Goal: Task Accomplishment & Management: Manage account settings

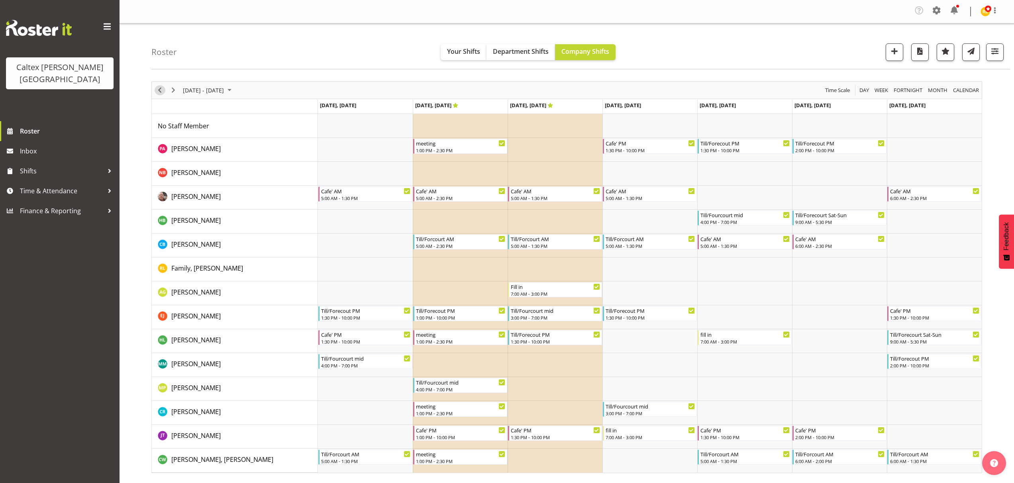
click at [159, 93] on span "Previous" at bounding box center [160, 90] width 10 height 10
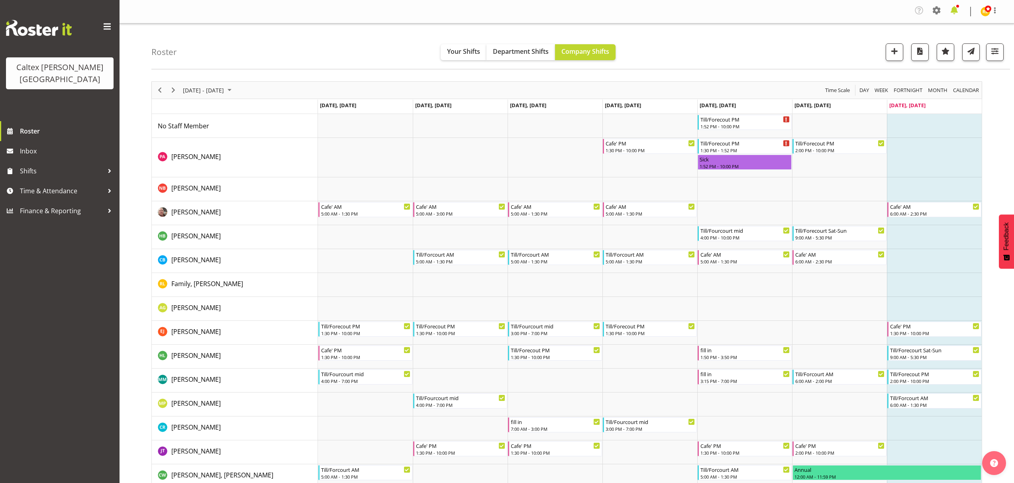
click at [953, 11] on span at bounding box center [954, 10] width 13 height 13
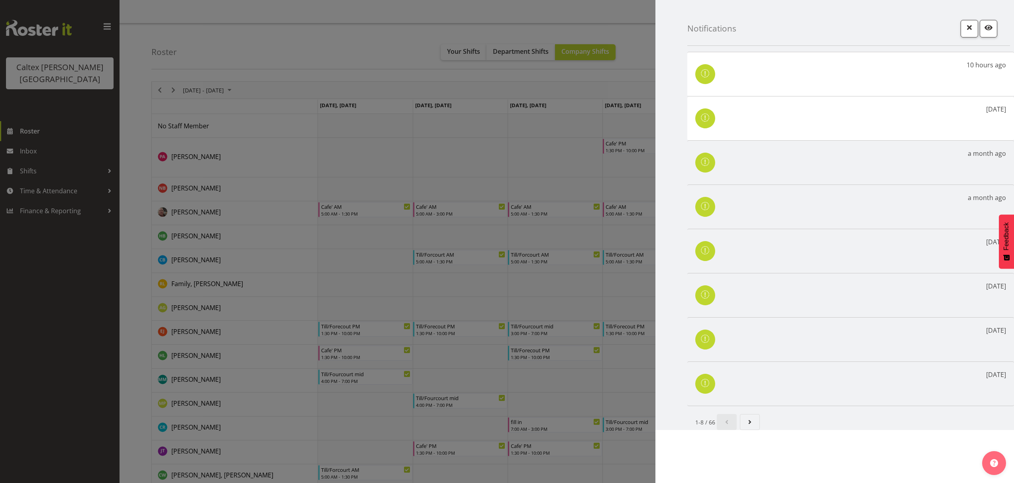
click at [708, 75] on span at bounding box center [705, 73] width 13 height 13
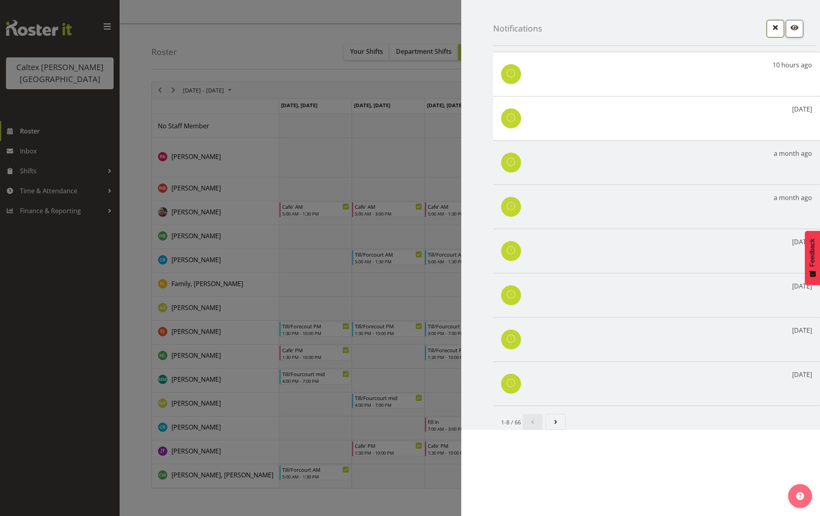
click at [774, 29] on span "button" at bounding box center [775, 27] width 10 height 10
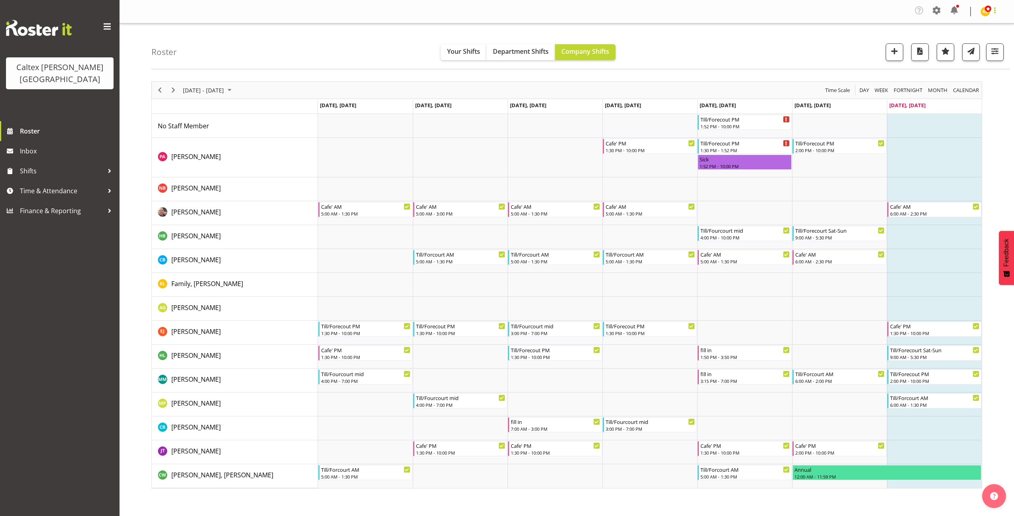
click at [999, 10] on span at bounding box center [995, 11] width 10 height 10
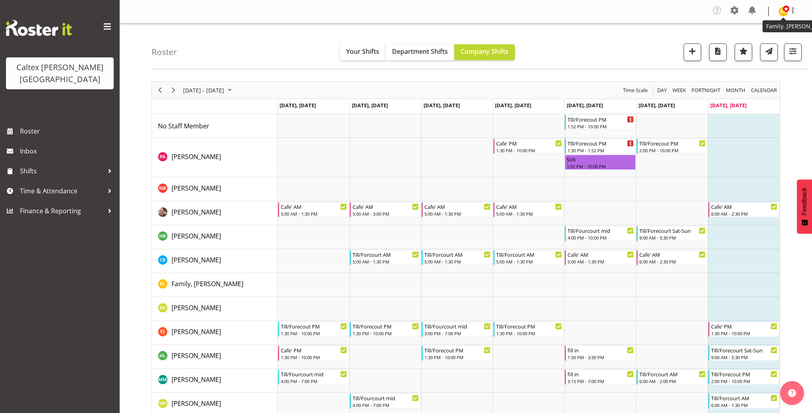
click at [780, 11] on img at bounding box center [783, 12] width 10 height 10
click at [758, 8] on span at bounding box center [751, 10] width 13 height 13
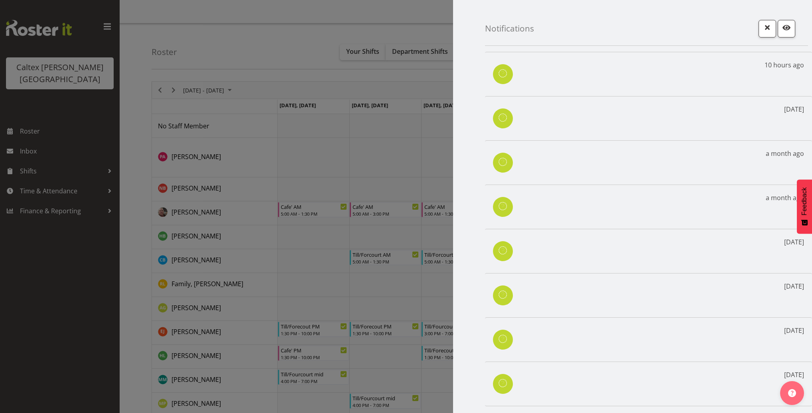
click at [508, 70] on span at bounding box center [502, 73] width 13 height 13
click at [766, 33] on span "button" at bounding box center [767, 31] width 3 height 10
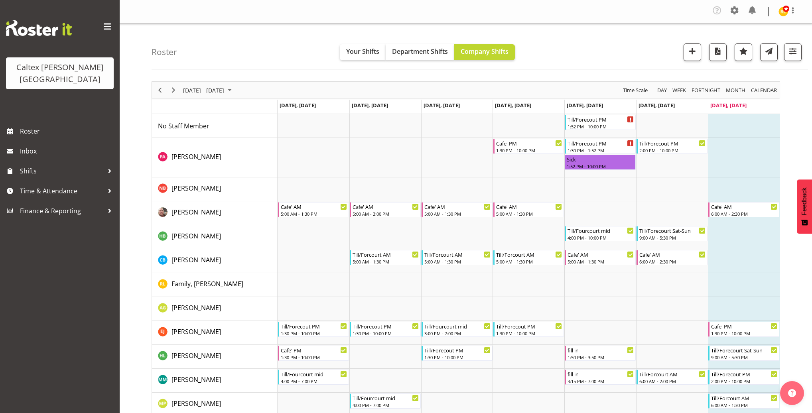
click at [798, 12] on div "Profile Facial Recognition Log Out" at bounding box center [791, 12] width 26 height 12
click at [795, 11] on span at bounding box center [793, 11] width 10 height 10
click at [652, 29] on div "Roster Your Shifts Department Shifts Company Shifts All Locations Clear Stokes …" at bounding box center [479, 47] width 656 height 46
click at [730, 11] on span at bounding box center [734, 10] width 13 height 13
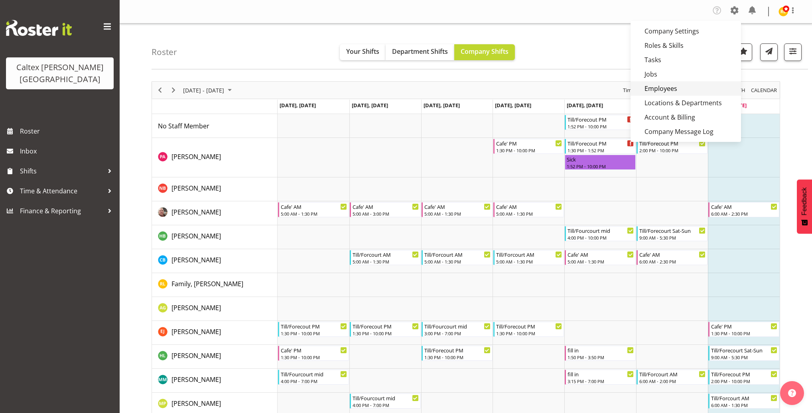
click at [654, 91] on link "Employees" at bounding box center [685, 88] width 110 height 14
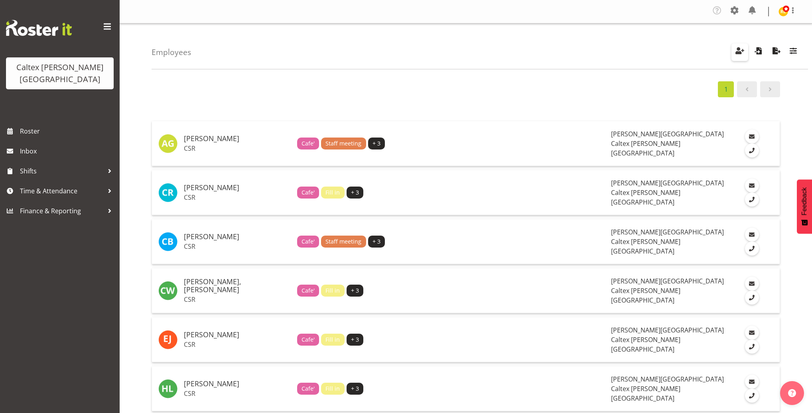
click at [744, 51] on span "button" at bounding box center [739, 50] width 10 height 10
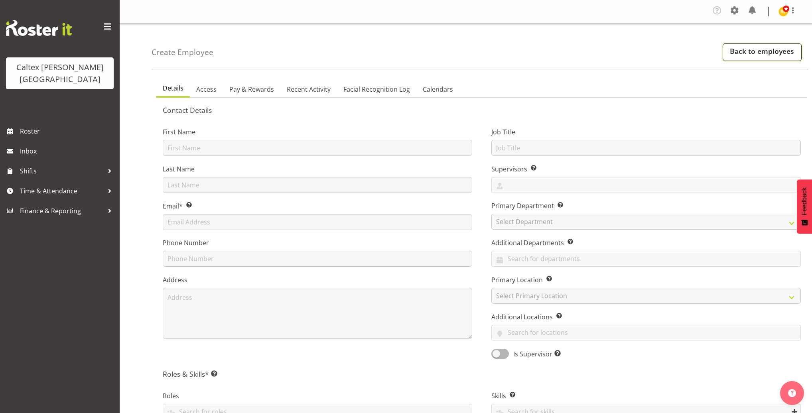
click at [752, 52] on link "Back to employees" at bounding box center [761, 52] width 79 height 18
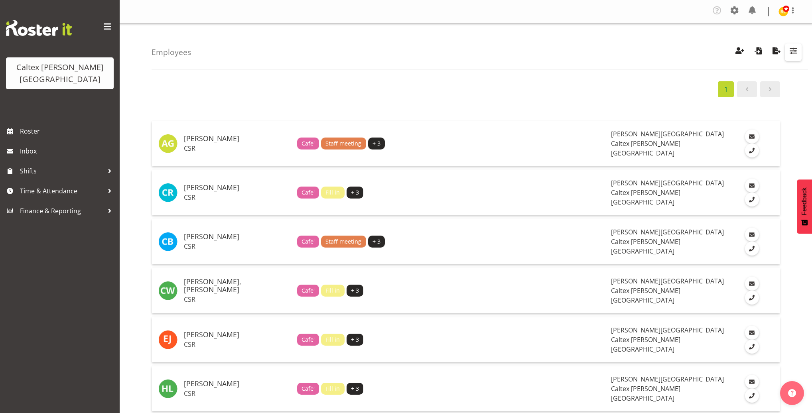
click at [792, 51] on span "button" at bounding box center [793, 50] width 10 height 10
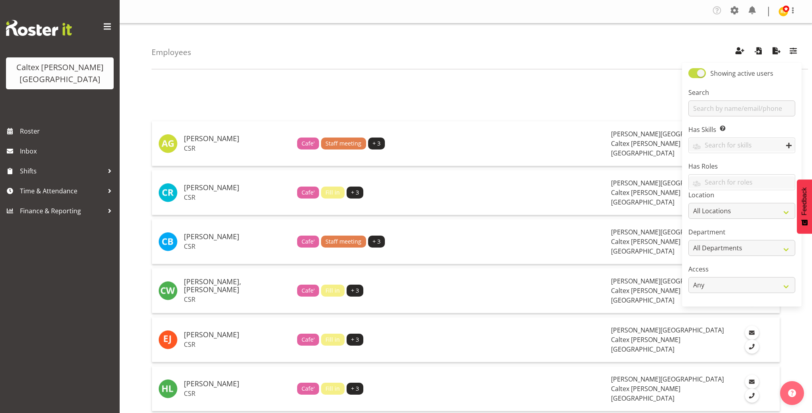
click at [697, 74] on span at bounding box center [697, 73] width 18 height 10
click at [693, 74] on input "Showing active users" at bounding box center [690, 73] width 5 height 5
checkbox input "false"
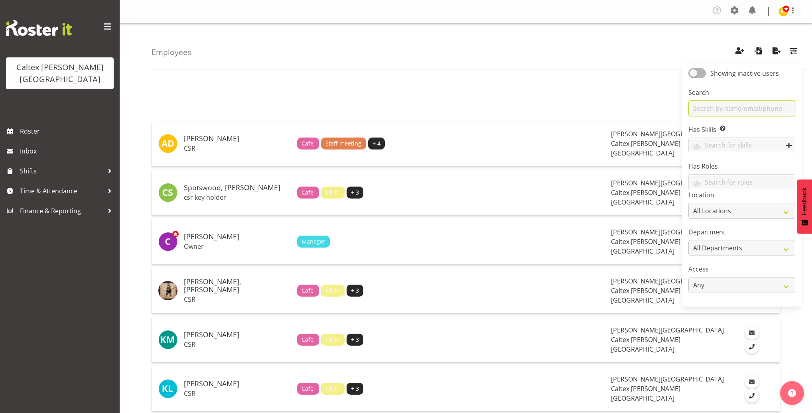
click at [712, 112] on input "text" at bounding box center [741, 108] width 107 height 16
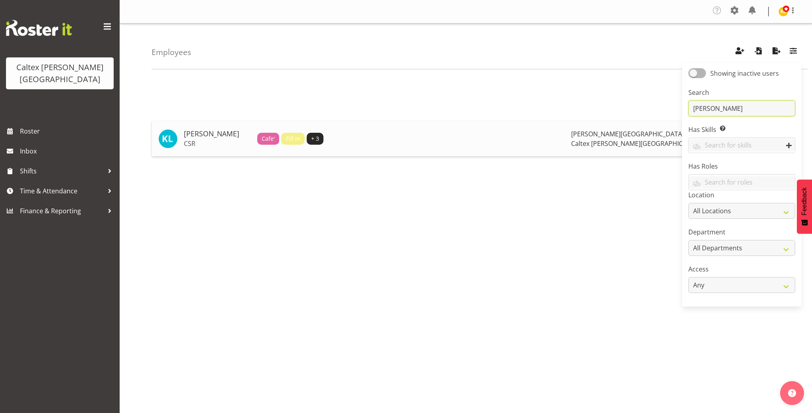
type input "[PERSON_NAME]"
click at [521, 144] on div "Cafe' Fill in + 3" at bounding box center [410, 139] width 307 height 12
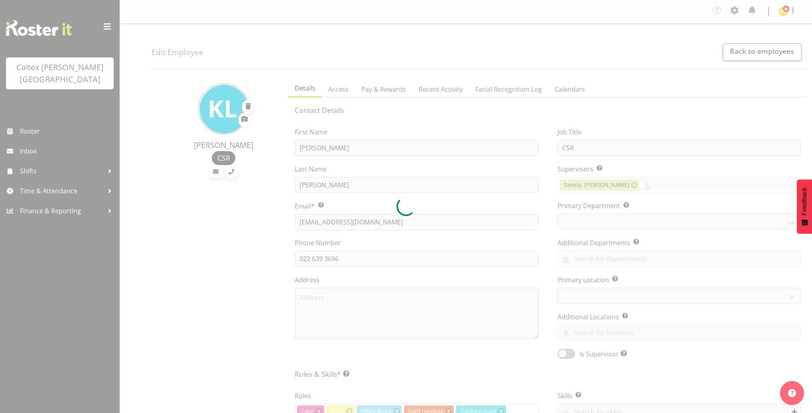
select select "TimelineWeek"
select select
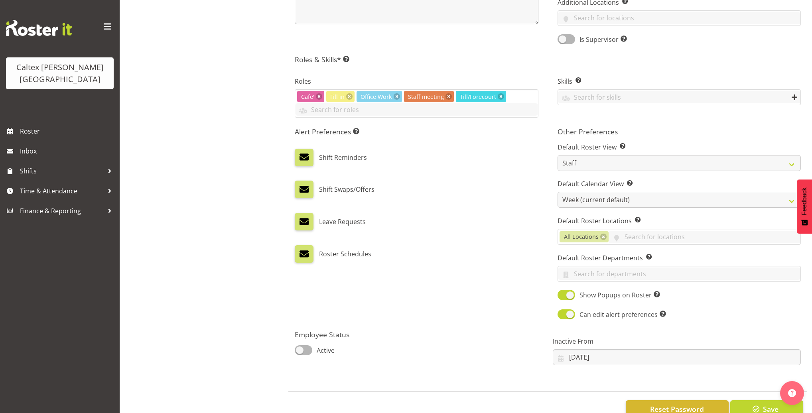
scroll to position [336, 0]
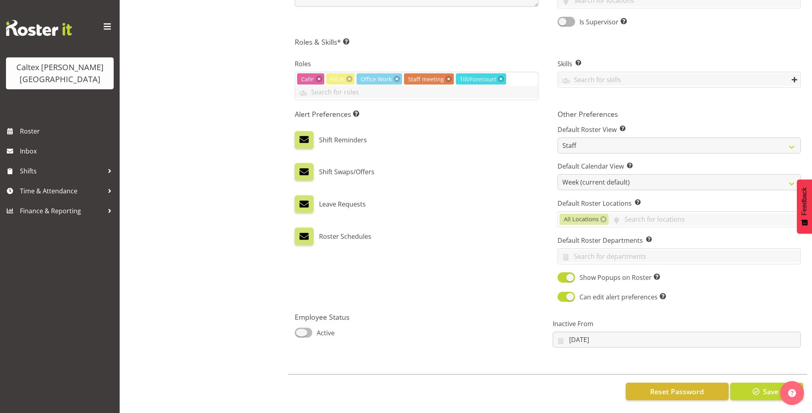
click at [310, 328] on span at bounding box center [304, 333] width 18 height 10
click at [300, 330] on input "Active" at bounding box center [297, 332] width 5 height 5
checkbox input "true"
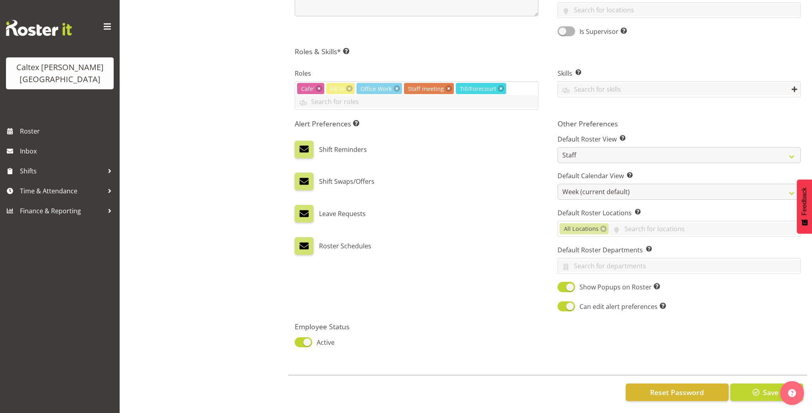
scroll to position [322, 0]
click at [568, 284] on span at bounding box center [566, 287] width 18 height 10
click at [562, 285] on input "Show Popups on Roster Show shift information popup when you hover over a shift …" at bounding box center [559, 287] width 5 height 5
checkbox input "false"
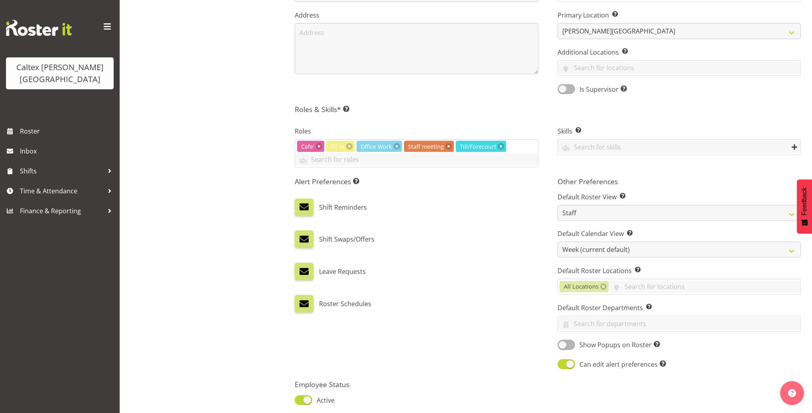
scroll to position [293, 0]
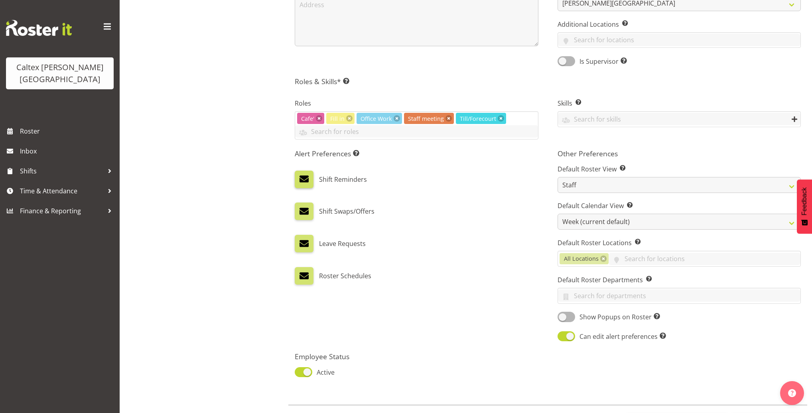
click at [310, 177] on label at bounding box center [304, 180] width 18 height 18
click at [300, 177] on input "checkbox" at bounding box center [297, 179] width 5 height 5
checkbox input "false"
click at [295, 212] on input "checkbox" at bounding box center [297, 211] width 5 height 5
checkbox input "false"
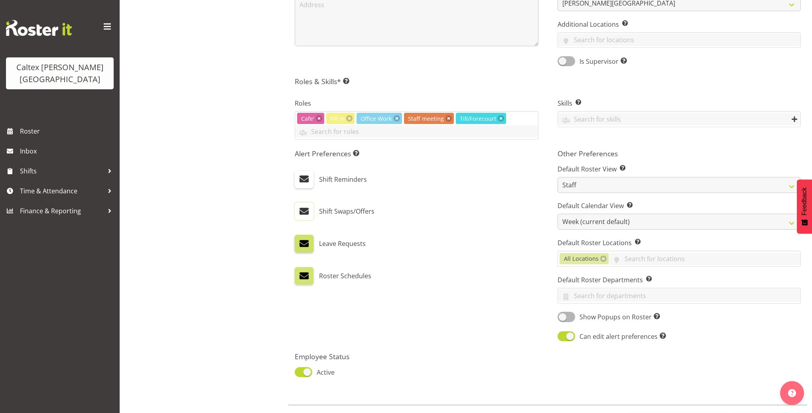
click at [302, 245] on span at bounding box center [304, 243] width 10 height 10
click at [300, 245] on input "checkbox" at bounding box center [297, 243] width 5 height 5
checkbox input "false"
click at [305, 272] on span at bounding box center [304, 276] width 10 height 10
click at [300, 273] on input "checkbox" at bounding box center [297, 275] width 5 height 5
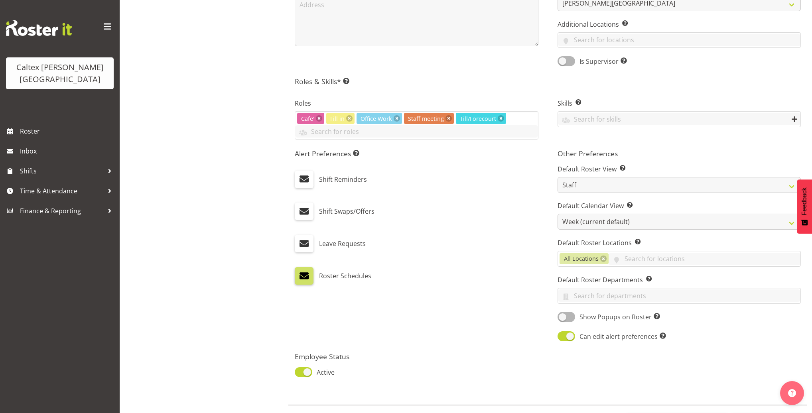
checkbox input "false"
click at [568, 316] on span at bounding box center [566, 317] width 18 height 10
click at [562, 316] on input "Show Popups on Roster Show shift information popup when you hover over a shift …" at bounding box center [559, 316] width 5 height 5
checkbox input "true"
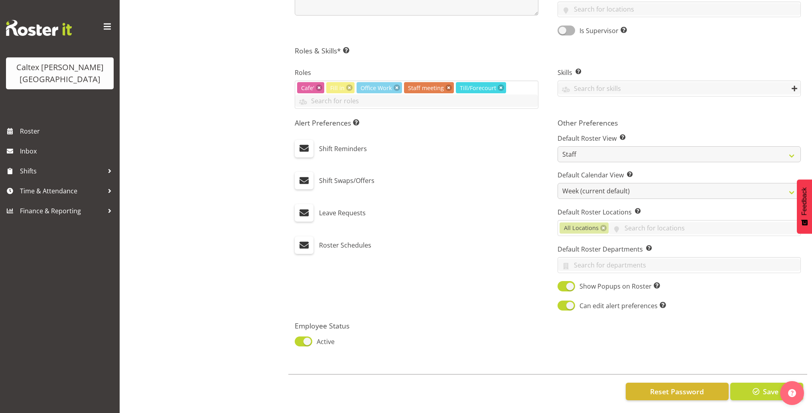
scroll to position [327, 0]
click at [752, 387] on span "button" at bounding box center [756, 391] width 10 height 10
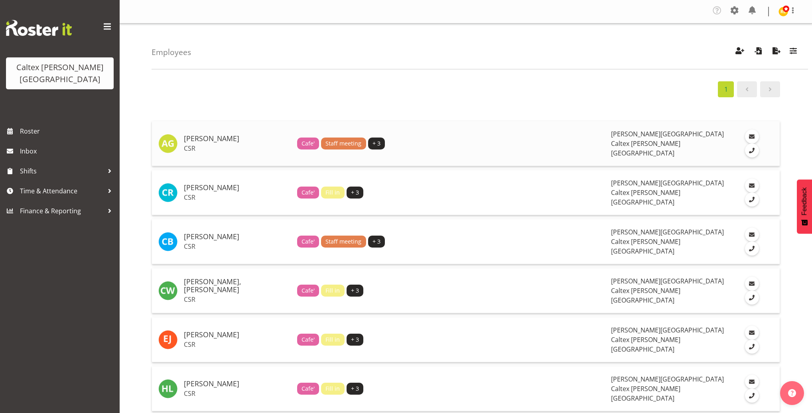
click at [219, 144] on p "CSR" at bounding box center [237, 148] width 107 height 8
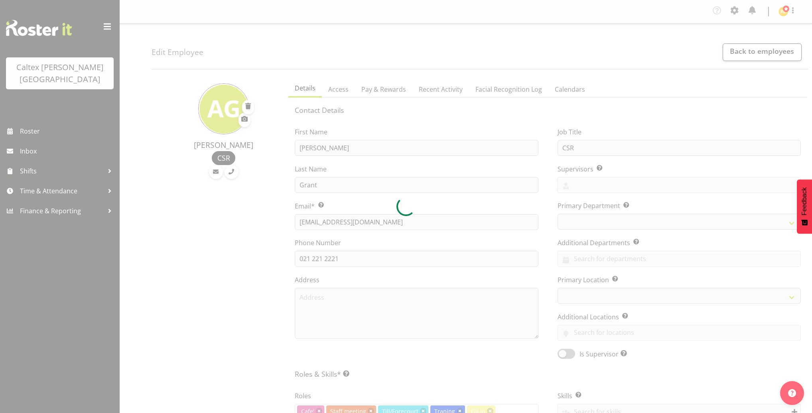
select select "TimelineWeek"
select select
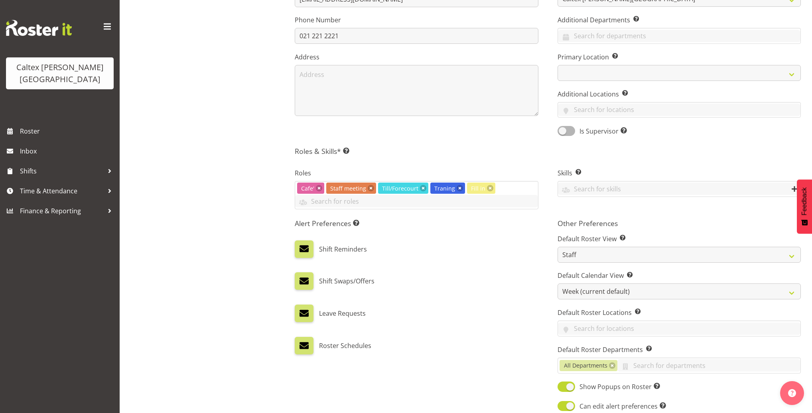
scroll to position [223, 0]
click at [305, 242] on label at bounding box center [304, 249] width 18 height 18
click at [300, 246] on input "checkbox" at bounding box center [297, 248] width 5 height 5
checkbox input "false"
click at [302, 283] on span at bounding box center [304, 280] width 10 height 10
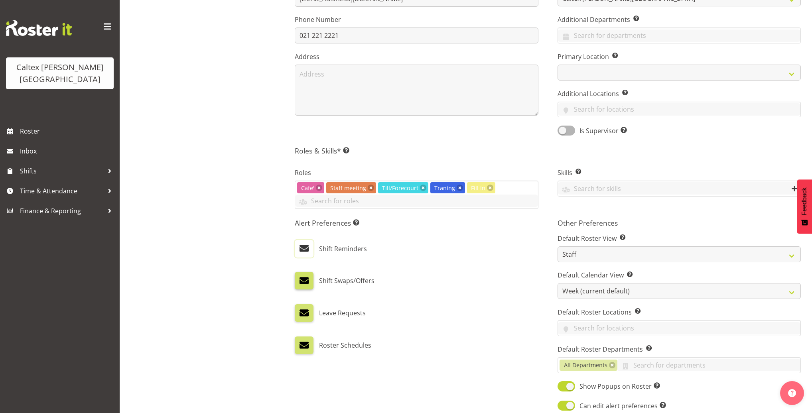
click at [300, 283] on input "checkbox" at bounding box center [297, 280] width 5 height 5
checkbox input "false"
click at [304, 316] on span at bounding box center [304, 313] width 10 height 10
click at [300, 316] on input "checkbox" at bounding box center [297, 312] width 5 height 5
checkbox input "false"
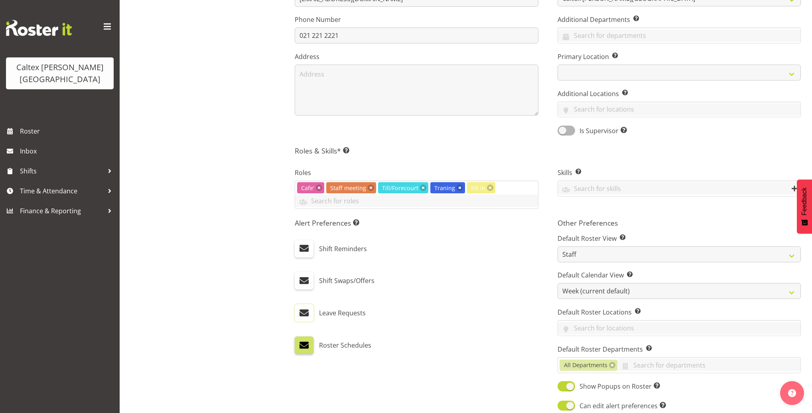
click at [307, 342] on span at bounding box center [304, 345] width 10 height 10
click at [300, 342] on input "checkbox" at bounding box center [297, 344] width 5 height 5
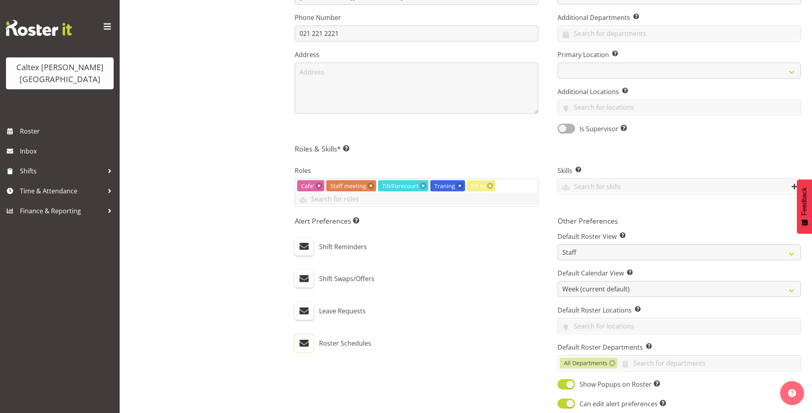
scroll to position [226, 0]
click at [301, 342] on span at bounding box center [304, 343] width 10 height 10
click at [300, 342] on input "checkbox" at bounding box center [297, 342] width 5 height 5
click at [303, 340] on span at bounding box center [304, 343] width 10 height 10
click at [300, 340] on input "checkbox" at bounding box center [297, 342] width 5 height 5
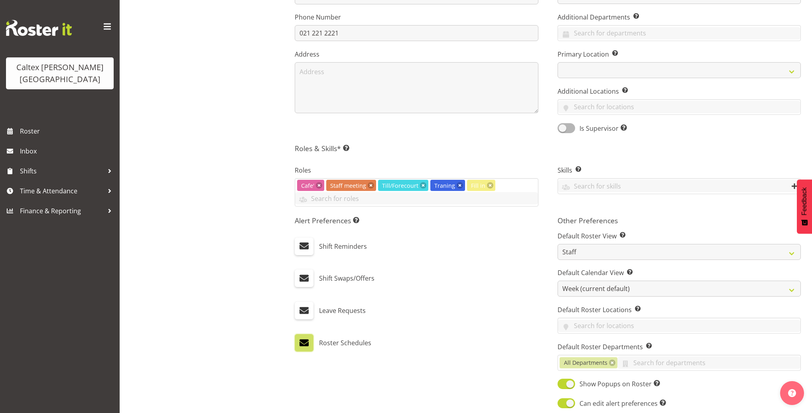
checkbox input "false"
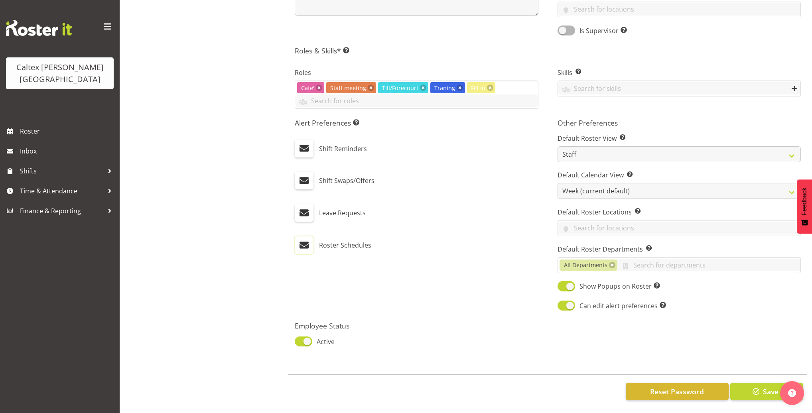
scroll to position [327, 0]
click at [304, 176] on span at bounding box center [304, 180] width 10 height 10
click at [300, 178] on input "checkbox" at bounding box center [297, 180] width 5 height 5
checkbox input "true"
click at [762, 386] on span "Save" at bounding box center [770, 391] width 16 height 10
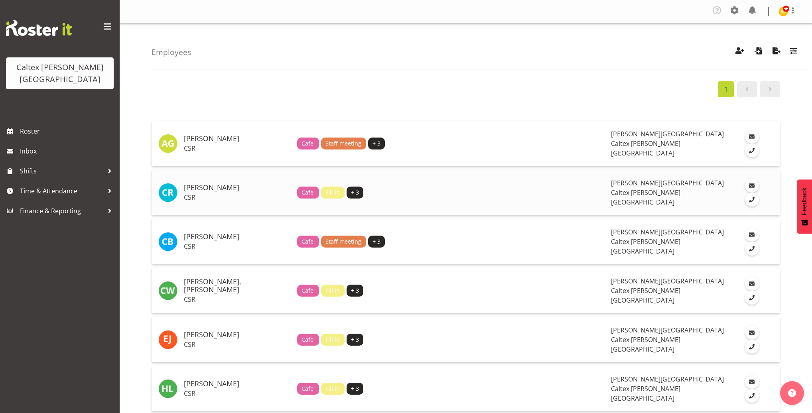
click at [220, 184] on h5 "[PERSON_NAME]" at bounding box center [237, 188] width 107 height 8
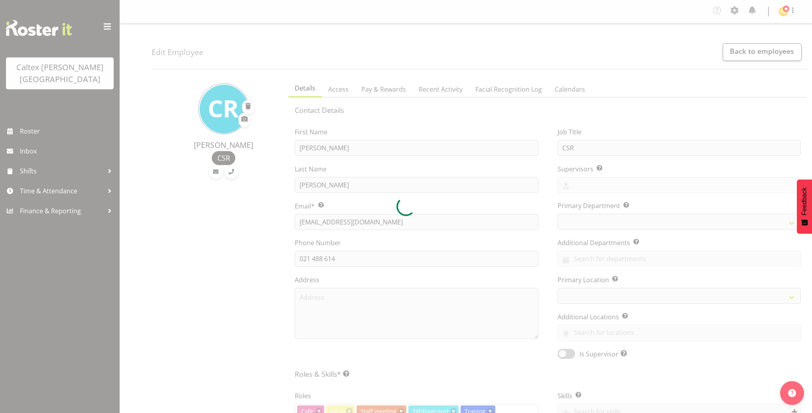
select select "TimelineWeek"
select select
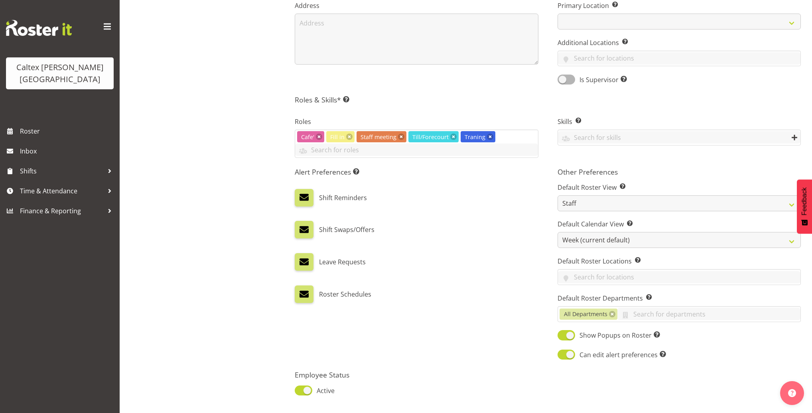
scroll to position [277, 0]
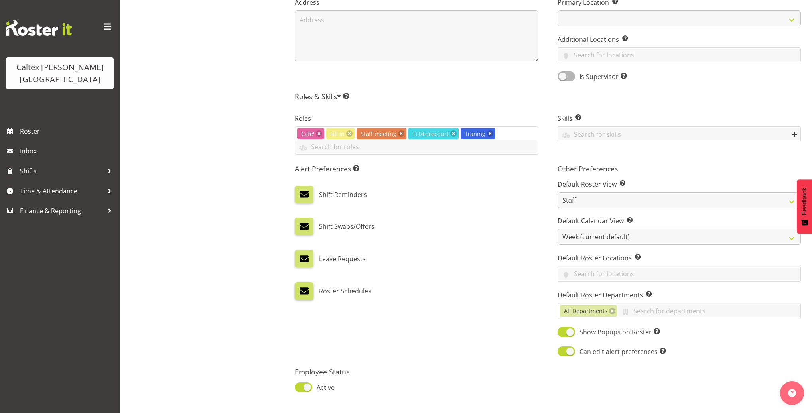
click at [302, 291] on span at bounding box center [304, 291] width 10 height 10
click at [300, 291] on input "checkbox" at bounding box center [297, 290] width 5 height 5
checkbox input "false"
click at [304, 250] on label at bounding box center [304, 259] width 18 height 18
click at [300, 256] on input "checkbox" at bounding box center [297, 258] width 5 height 5
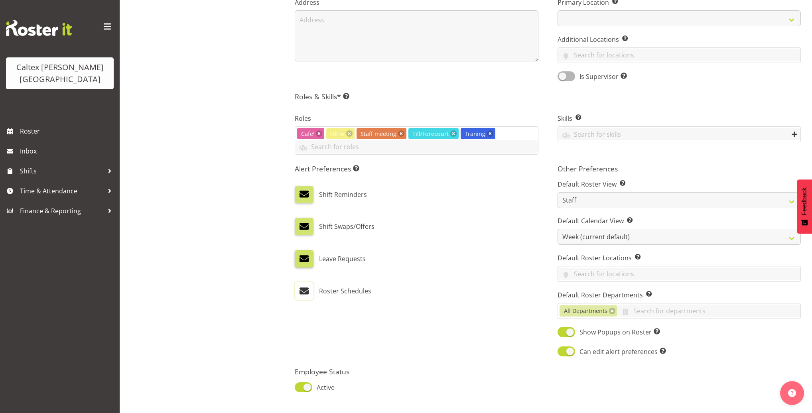
checkbox input "false"
click at [304, 219] on label at bounding box center [304, 227] width 18 height 18
click at [300, 224] on input "checkbox" at bounding box center [297, 226] width 5 height 5
checkbox input "false"
click at [303, 200] on label at bounding box center [304, 195] width 18 height 18
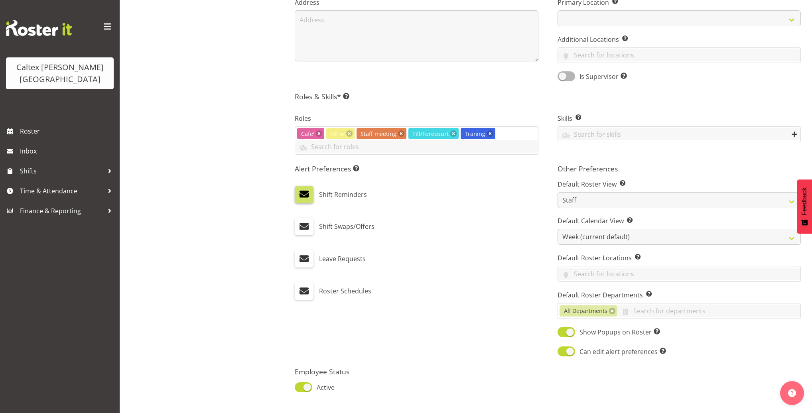
click at [300, 197] on input "checkbox" at bounding box center [297, 194] width 5 height 5
checkbox input "false"
click at [310, 228] on label at bounding box center [304, 227] width 18 height 18
click at [300, 228] on input "checkbox" at bounding box center [297, 226] width 5 height 5
click at [306, 225] on span at bounding box center [304, 226] width 10 height 10
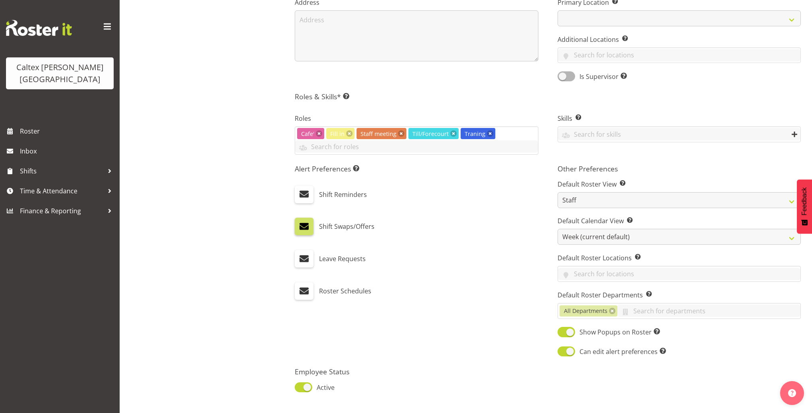
click at [300, 225] on input "checkbox" at bounding box center [297, 226] width 5 height 5
checkbox input "false"
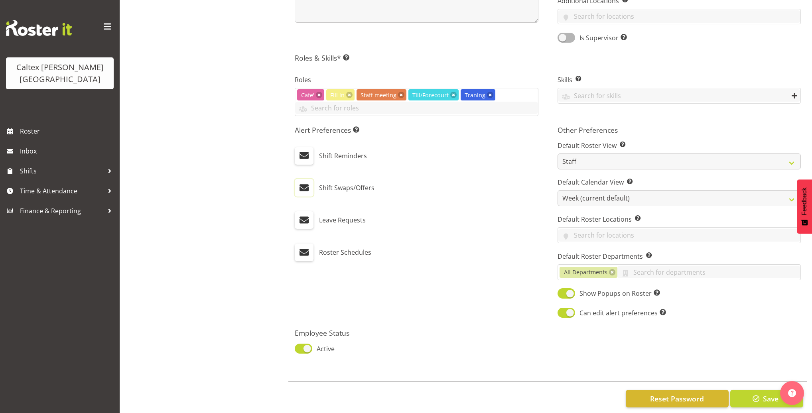
scroll to position [327, 0]
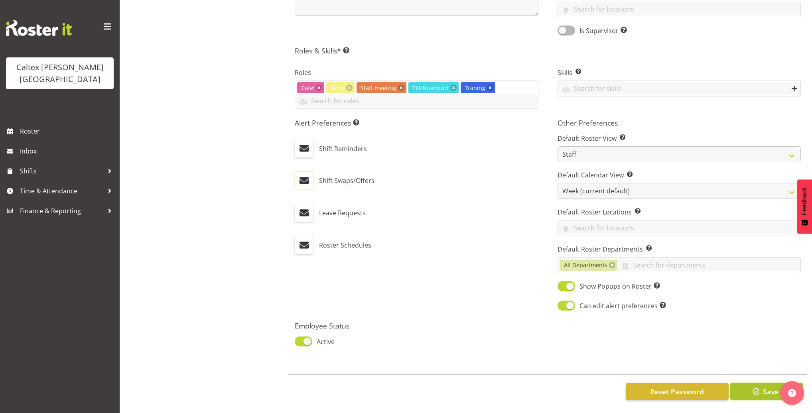
click at [751, 386] on span "button" at bounding box center [756, 391] width 10 height 10
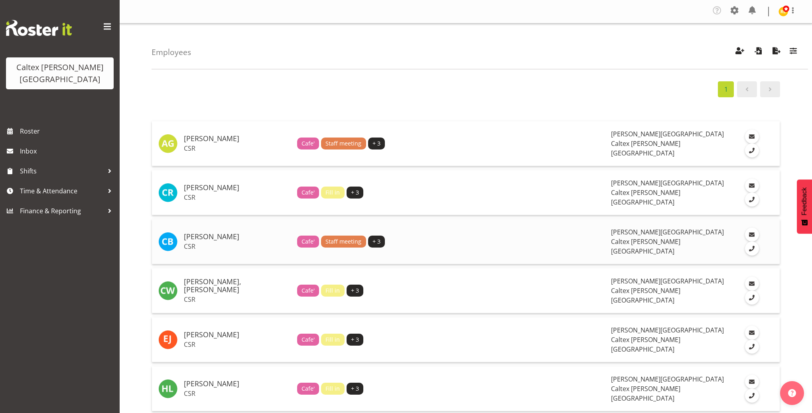
click at [187, 233] on h5 "[PERSON_NAME]" at bounding box center [237, 237] width 107 height 8
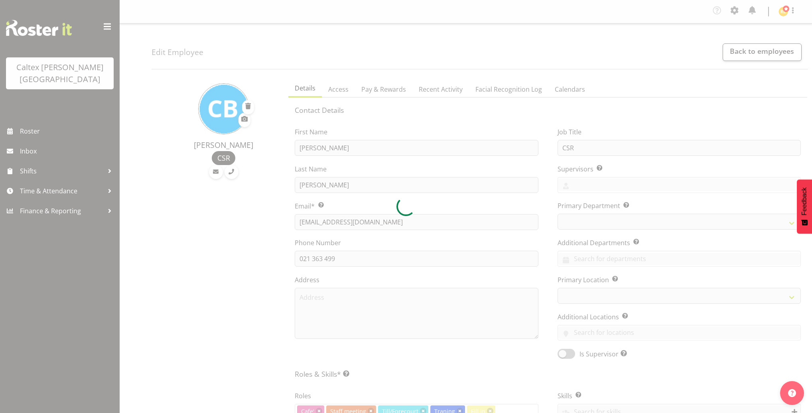
select select "TimelineWeek"
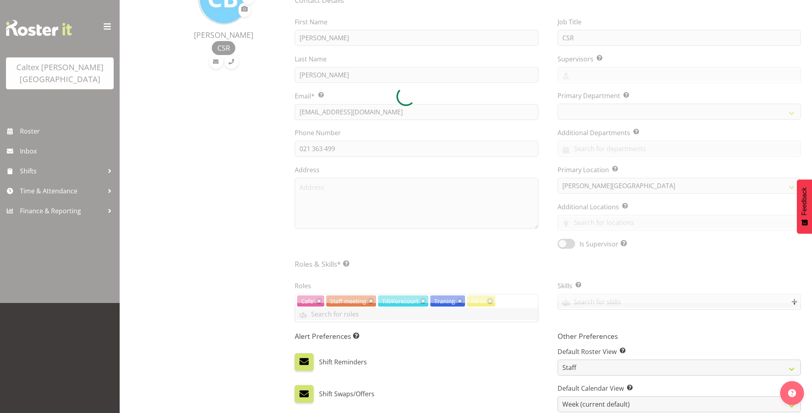
select select
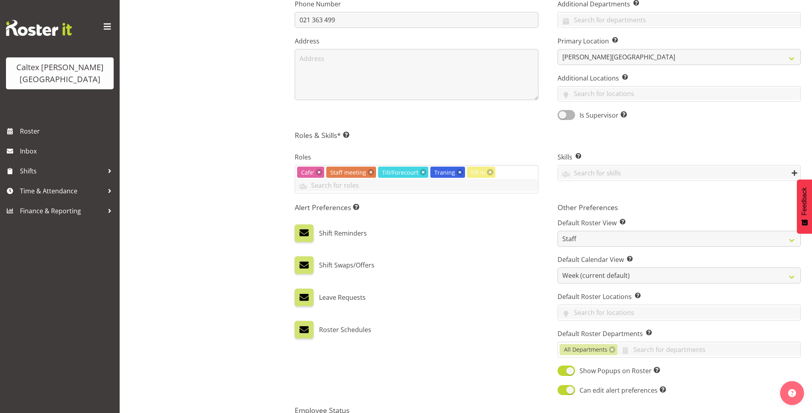
scroll to position [239, 0]
click at [307, 234] on span at bounding box center [304, 232] width 10 height 10
click at [300, 234] on input "checkbox" at bounding box center [297, 232] width 5 height 5
checkbox input "false"
click at [311, 260] on label at bounding box center [304, 265] width 18 height 18
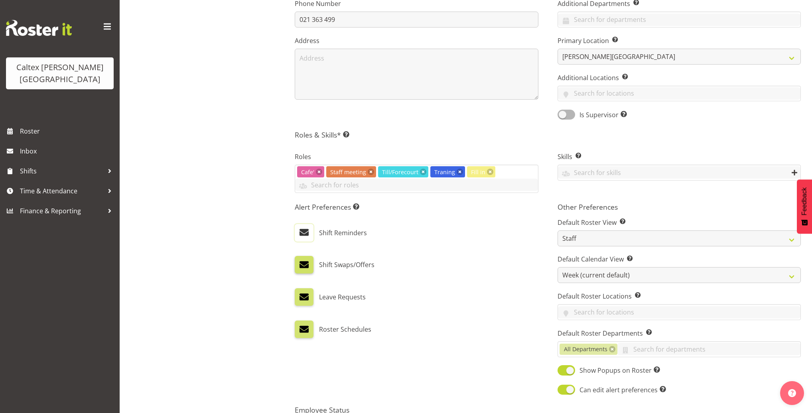
click at [300, 262] on input "checkbox" at bounding box center [297, 264] width 5 height 5
checkbox input "false"
click at [304, 292] on span at bounding box center [304, 297] width 10 height 10
click at [300, 295] on input "checkbox" at bounding box center [297, 297] width 5 height 5
checkbox input "false"
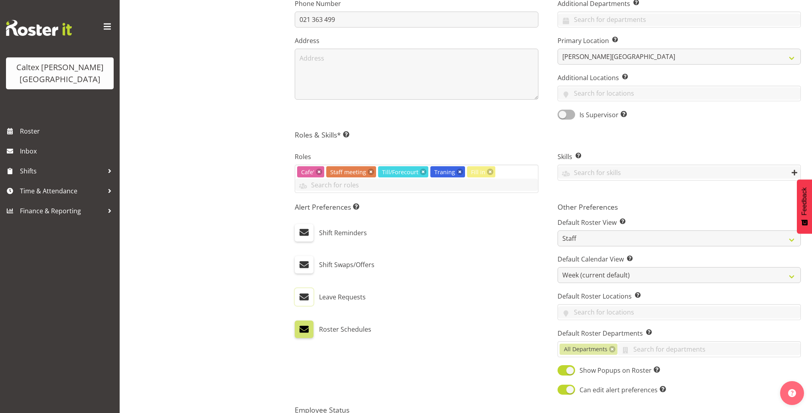
click at [302, 316] on div "Roster Schedules" at bounding box center [416, 326] width 243 height 24
click at [309, 328] on label at bounding box center [304, 329] width 18 height 18
click at [300, 328] on input "checkbox" at bounding box center [297, 328] width 5 height 5
checkbox input "false"
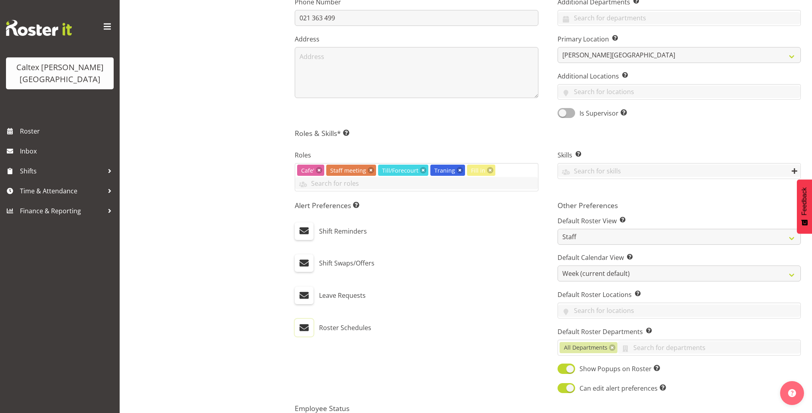
scroll to position [327, 0]
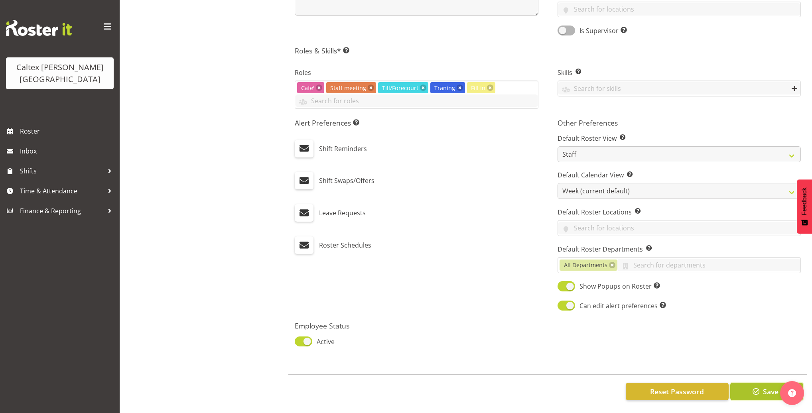
click at [762, 389] on span "Save" at bounding box center [770, 391] width 16 height 10
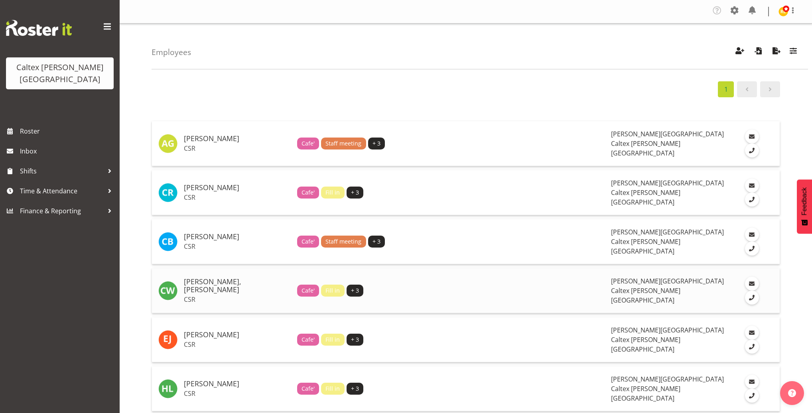
click at [212, 278] on h5 "[PERSON_NAME], [PERSON_NAME]" at bounding box center [237, 286] width 107 height 16
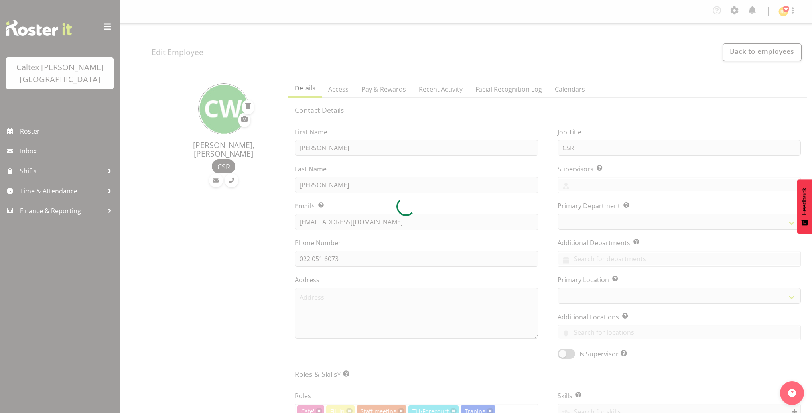
select select "TimelineWeek"
select select
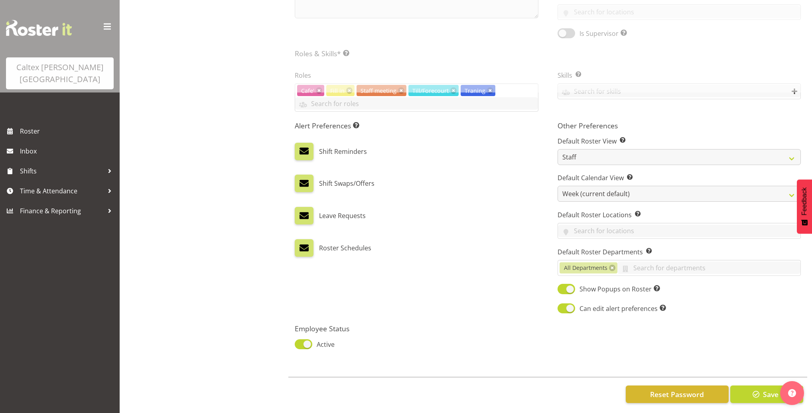
scroll to position [326, 0]
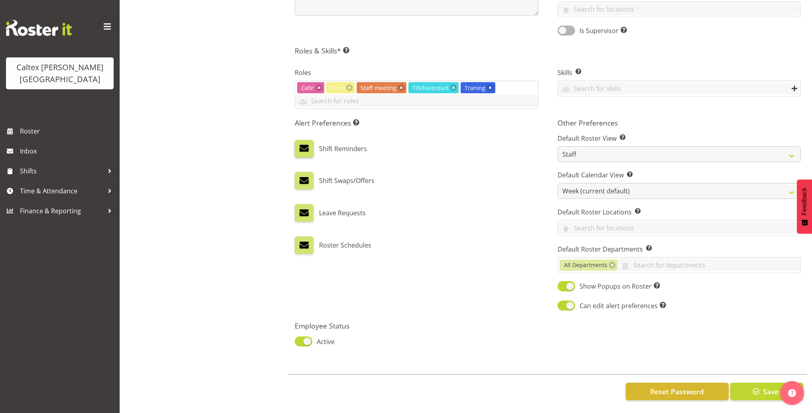
click at [309, 145] on span at bounding box center [304, 148] width 10 height 10
click at [300, 146] on input "checkbox" at bounding box center [297, 148] width 5 height 5
checkbox input "false"
click at [307, 177] on span at bounding box center [304, 180] width 10 height 10
click at [300, 178] on input "checkbox" at bounding box center [297, 180] width 5 height 5
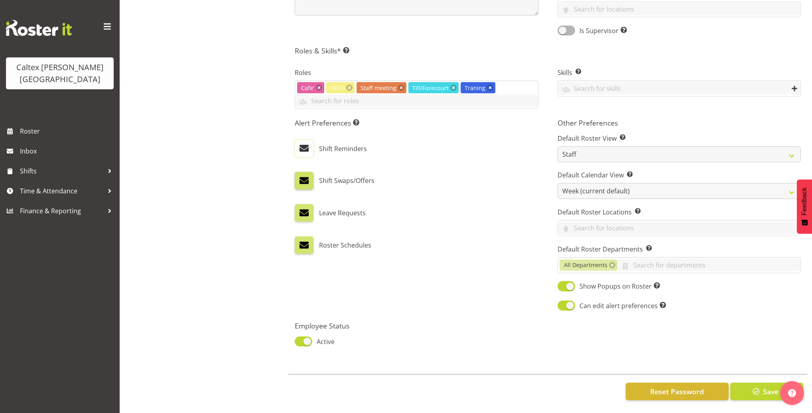
checkbox input "false"
click at [307, 208] on span at bounding box center [304, 213] width 10 height 10
click at [300, 210] on input "checkbox" at bounding box center [297, 212] width 5 height 5
checkbox input "false"
click at [303, 240] on span at bounding box center [304, 245] width 10 height 10
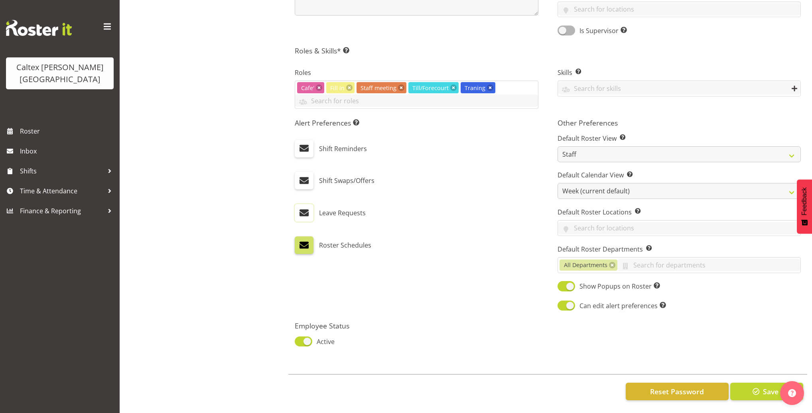
click at [300, 242] on input "checkbox" at bounding box center [297, 244] width 5 height 5
checkbox input "false"
click at [747, 388] on button "Save" at bounding box center [766, 392] width 73 height 18
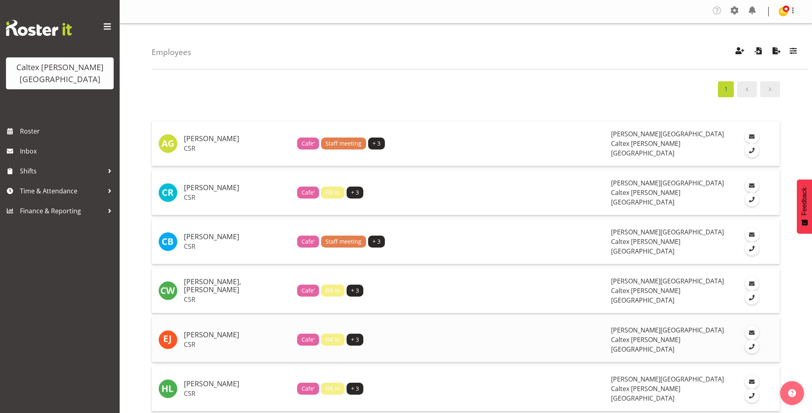
click at [207, 340] on p "CSR" at bounding box center [237, 344] width 107 height 8
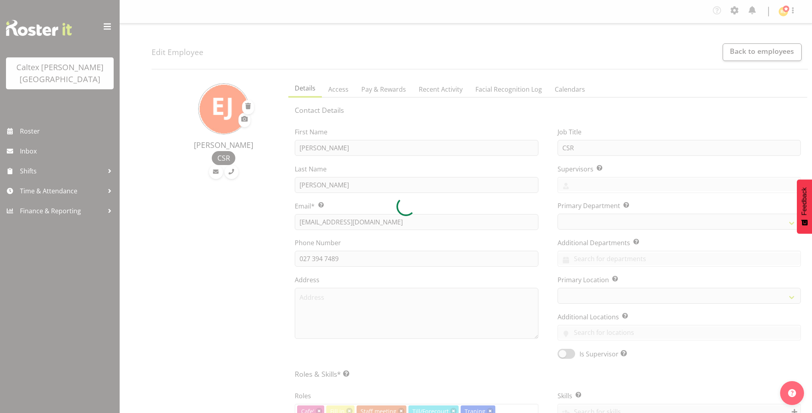
select select "TimelineWeek"
select select
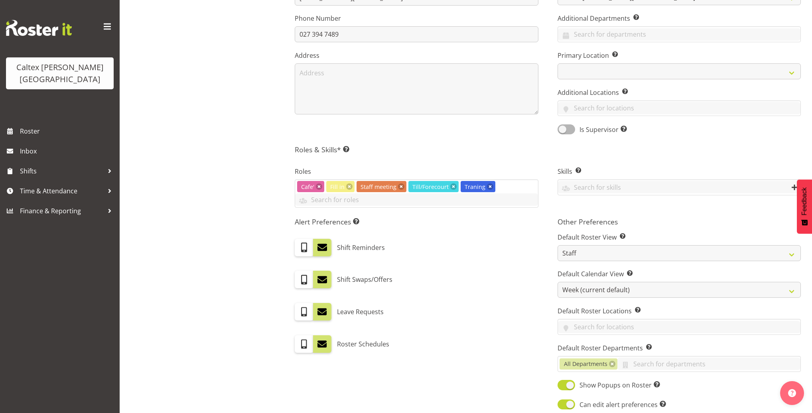
scroll to position [230, 0]
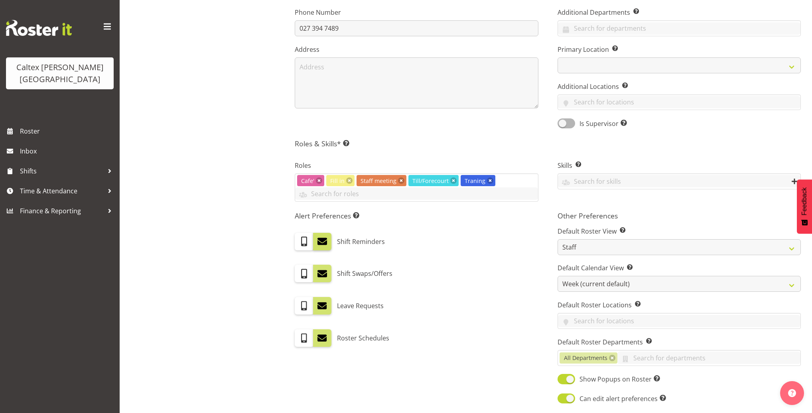
click at [322, 243] on span at bounding box center [322, 241] width 10 height 10
click at [318, 243] on input "checkbox" at bounding box center [315, 241] width 5 height 5
checkbox input "false"
click at [321, 275] on span at bounding box center [322, 273] width 10 height 10
click at [318, 275] on input "checkbox" at bounding box center [315, 273] width 5 height 5
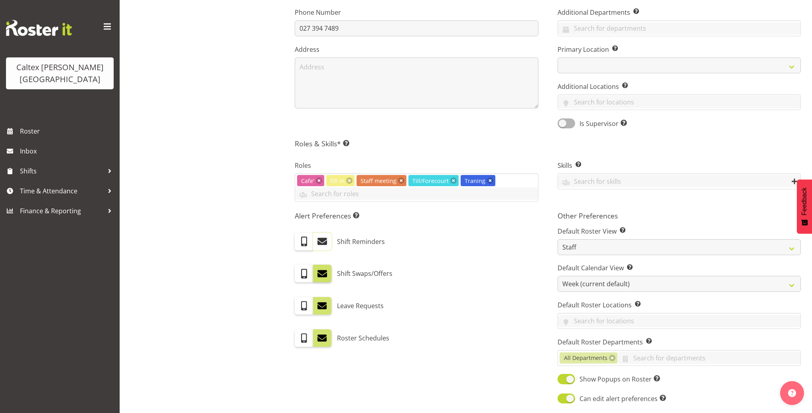
checkbox input "false"
click at [324, 305] on span at bounding box center [322, 306] width 10 height 10
click at [318, 305] on input "checkbox" at bounding box center [315, 305] width 5 height 5
checkbox input "false"
click at [319, 335] on span at bounding box center [322, 338] width 10 height 10
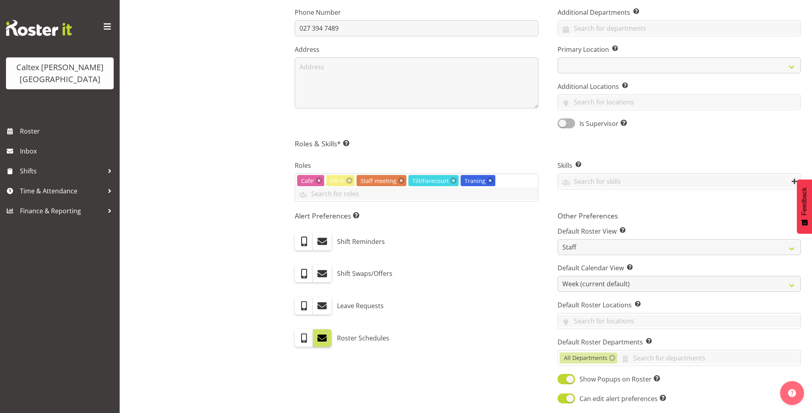
click at [318, 335] on input "checkbox" at bounding box center [315, 337] width 5 height 5
checkbox input "false"
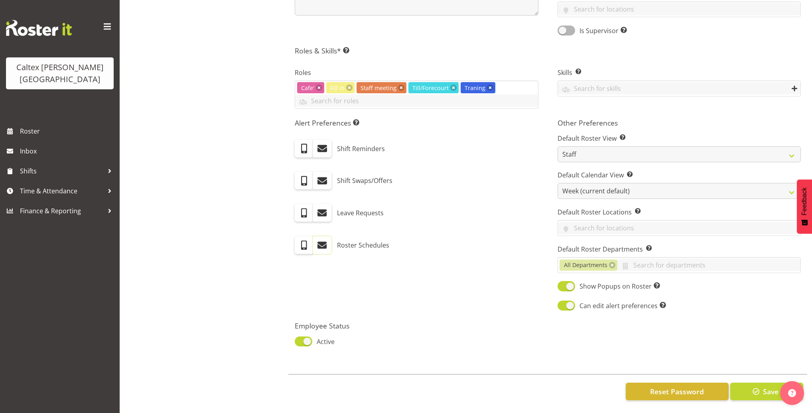
scroll to position [327, 0]
click at [755, 388] on span "button" at bounding box center [756, 391] width 10 height 10
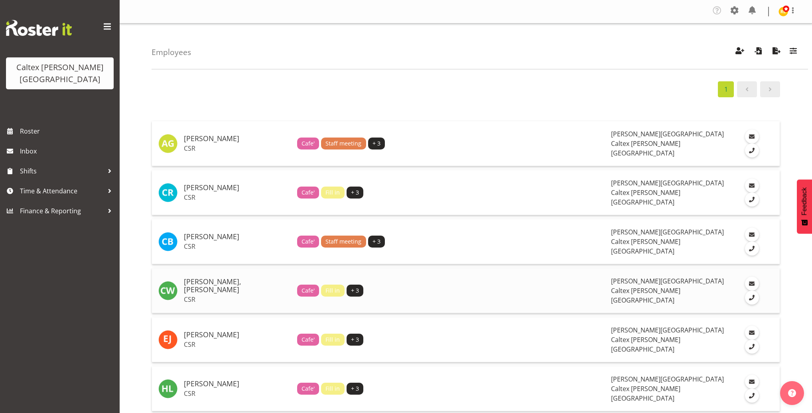
click at [238, 295] on p "CSR" at bounding box center [237, 299] width 107 height 8
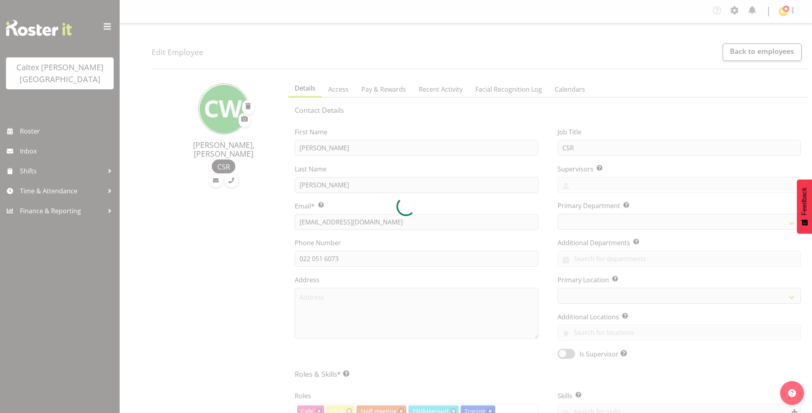
select select "TimelineWeek"
select select
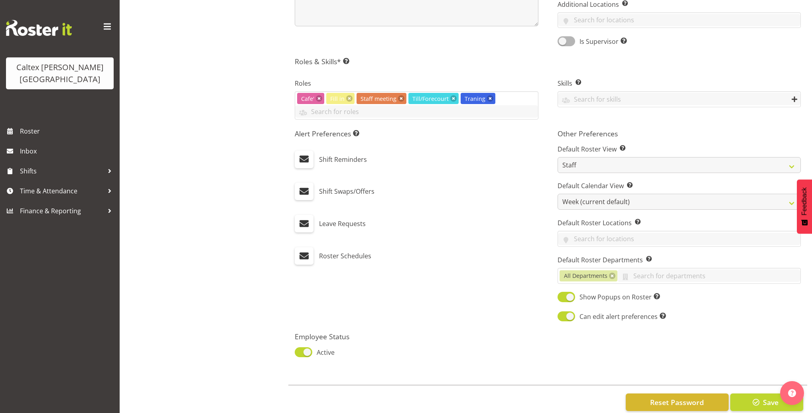
scroll to position [320, 0]
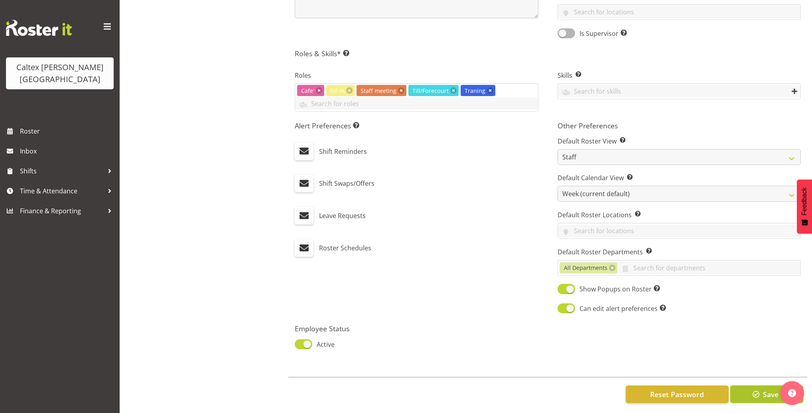
click at [760, 394] on span "button" at bounding box center [756, 394] width 10 height 10
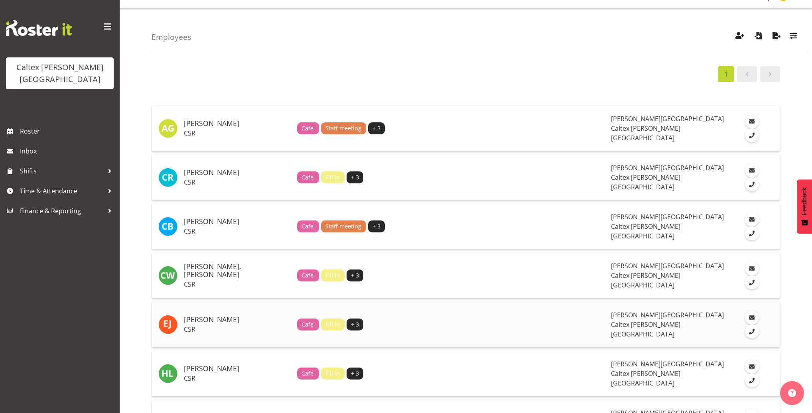
scroll to position [30, 0]
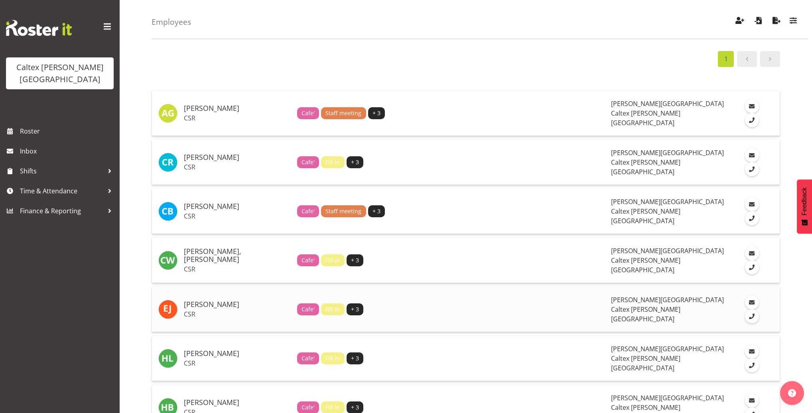
click at [200, 301] on h5 "[PERSON_NAME]" at bounding box center [237, 305] width 107 height 8
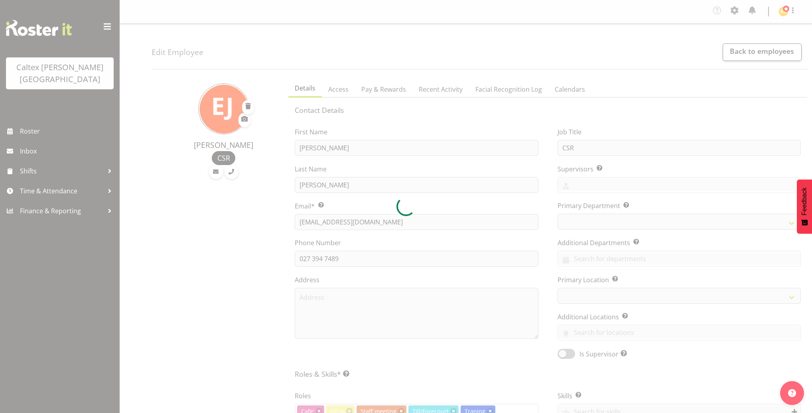
select select "TimelineWeek"
select select
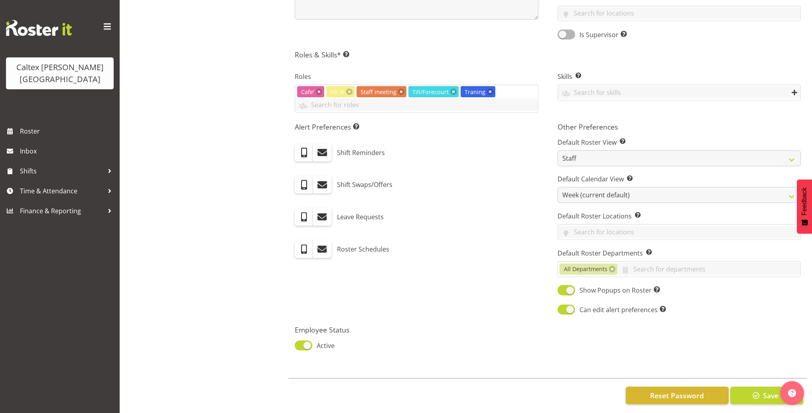
scroll to position [327, 0]
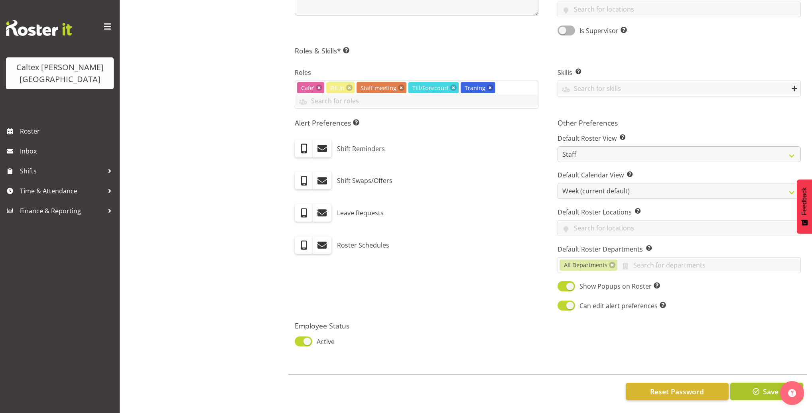
click at [742, 386] on button "Save" at bounding box center [766, 392] width 73 height 18
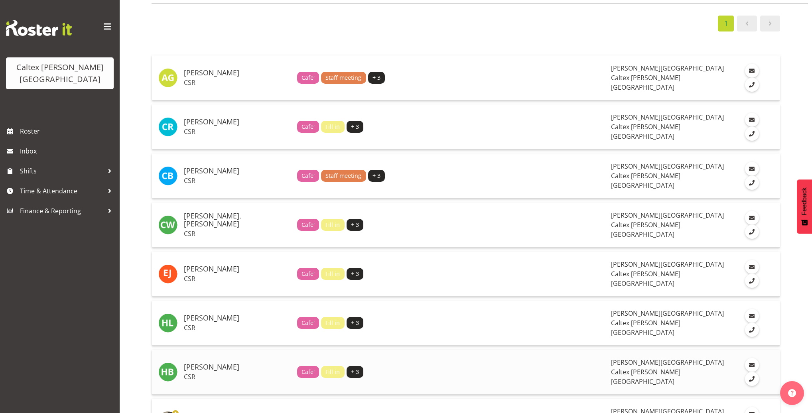
scroll to position [66, 0]
click at [192, 314] on h5 "[PERSON_NAME]" at bounding box center [237, 318] width 107 height 8
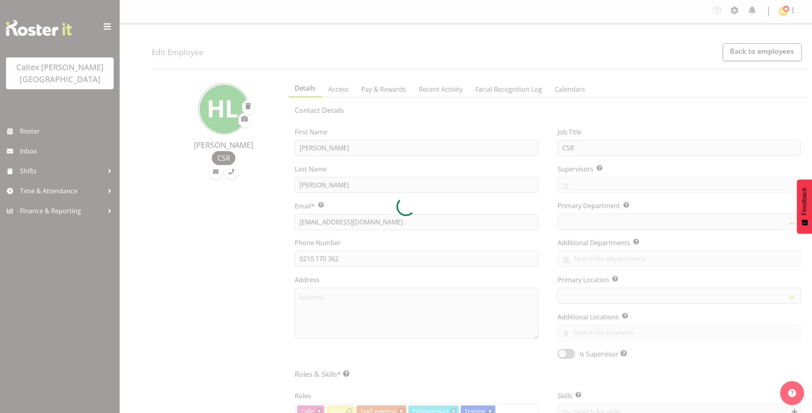
select select "TimelineWeek"
select select
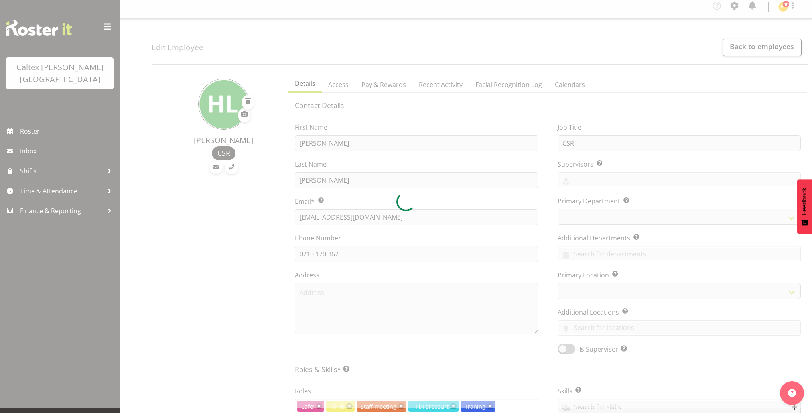
select select
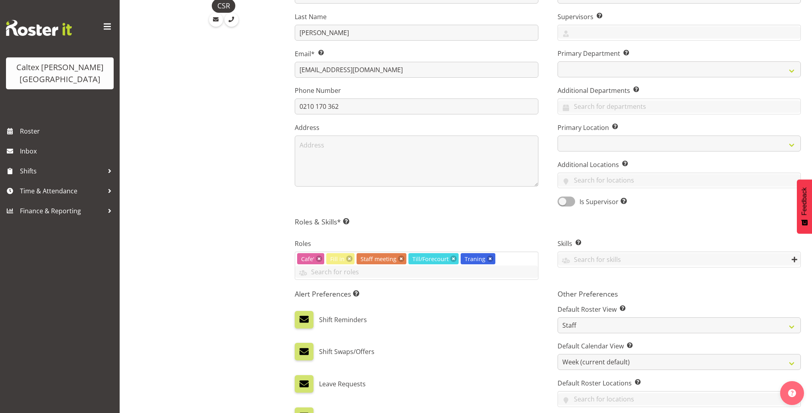
scroll to position [153, 0]
click at [308, 313] on span at bounding box center [304, 318] width 10 height 10
click at [300, 316] on input "checkbox" at bounding box center [297, 318] width 5 height 5
checkbox input "false"
click at [302, 346] on span at bounding box center [304, 351] width 10 height 10
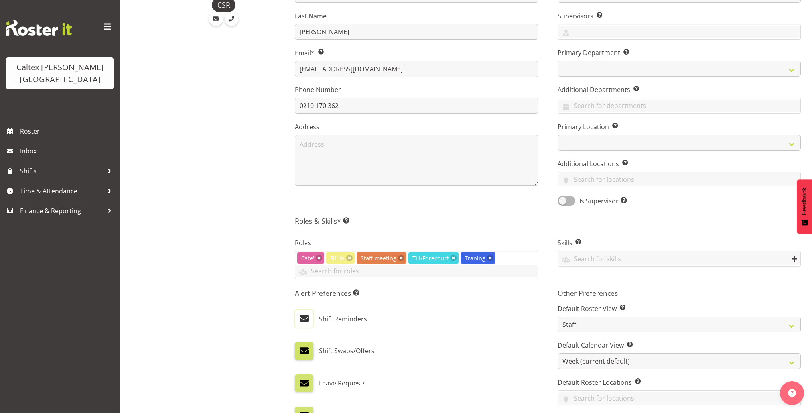
click at [300, 348] on input "checkbox" at bounding box center [297, 350] width 5 height 5
checkbox input "false"
click at [304, 381] on span at bounding box center [304, 383] width 10 height 10
click at [300, 381] on input "checkbox" at bounding box center [297, 383] width 5 height 5
checkbox input "false"
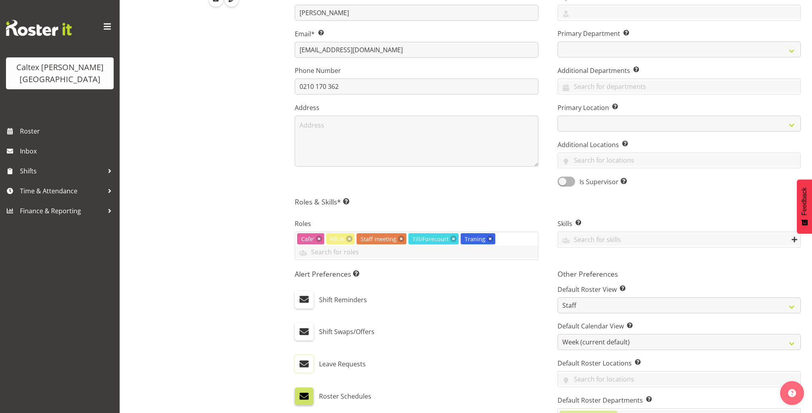
scroll to position [230, 0]
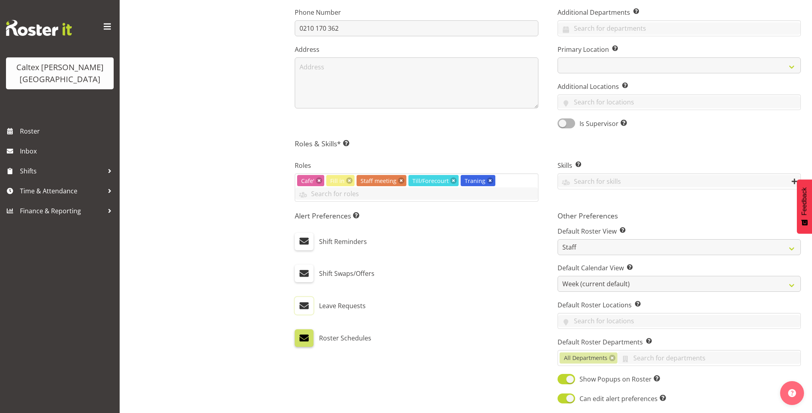
click at [301, 337] on span at bounding box center [304, 338] width 10 height 10
click at [300, 337] on input "checkbox" at bounding box center [297, 337] width 5 height 5
checkbox input "false"
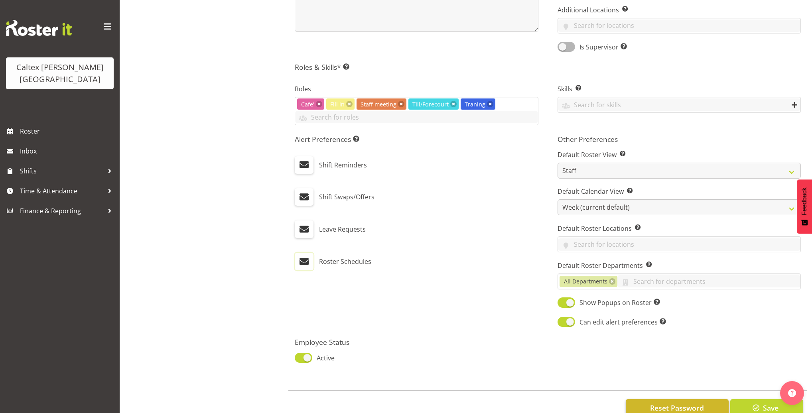
scroll to position [327, 0]
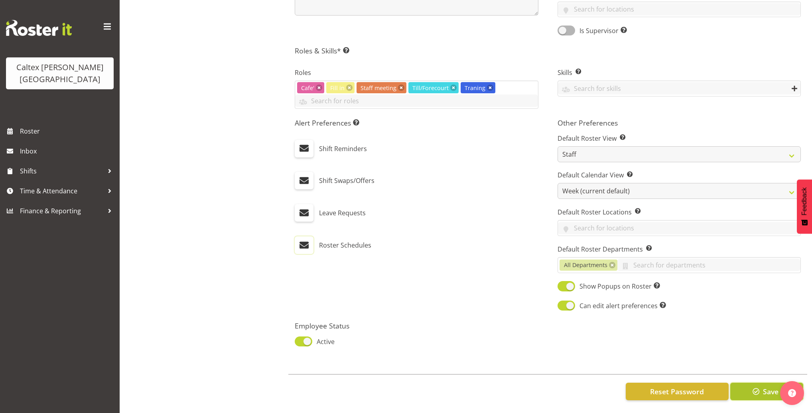
click at [761, 391] on button "Save" at bounding box center [766, 392] width 73 height 18
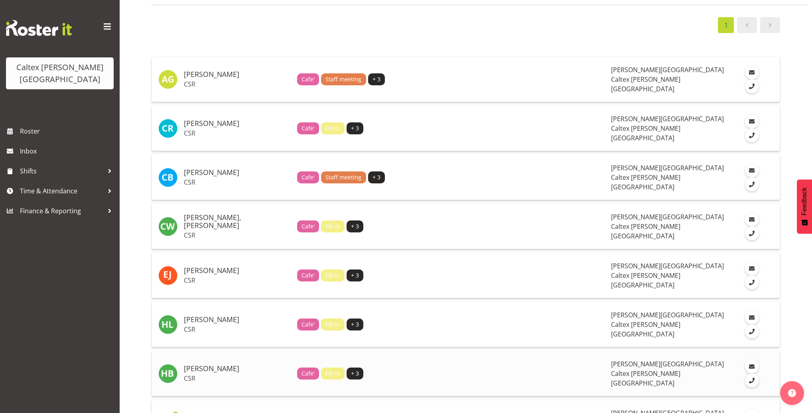
scroll to position [65, 0]
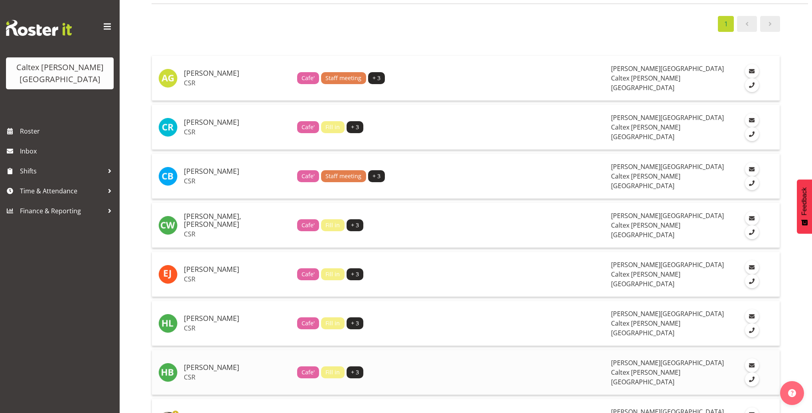
click at [204, 373] on p "CSR" at bounding box center [237, 377] width 107 height 8
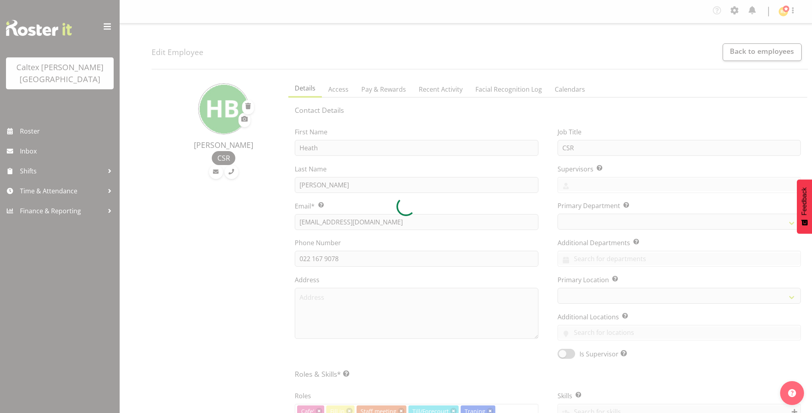
select select "TimelineWeek"
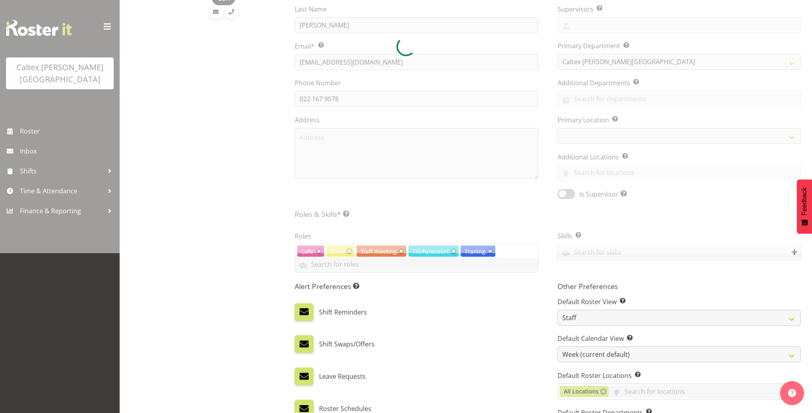
select select
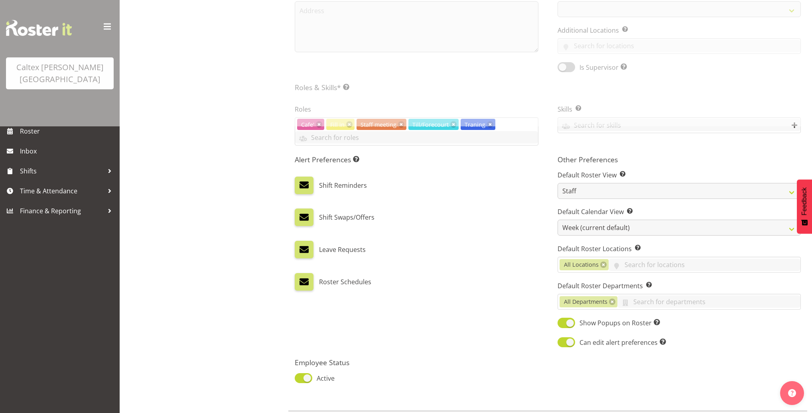
scroll to position [315, 0]
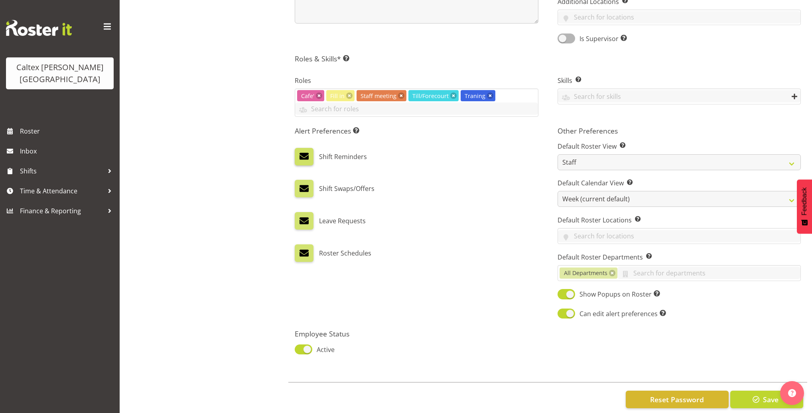
click at [307, 157] on span at bounding box center [304, 156] width 10 height 10
click at [300, 157] on input "checkbox" at bounding box center [297, 156] width 5 height 5
checkbox input "false"
click at [306, 183] on span at bounding box center [304, 188] width 10 height 10
click at [300, 186] on input "checkbox" at bounding box center [297, 188] width 5 height 5
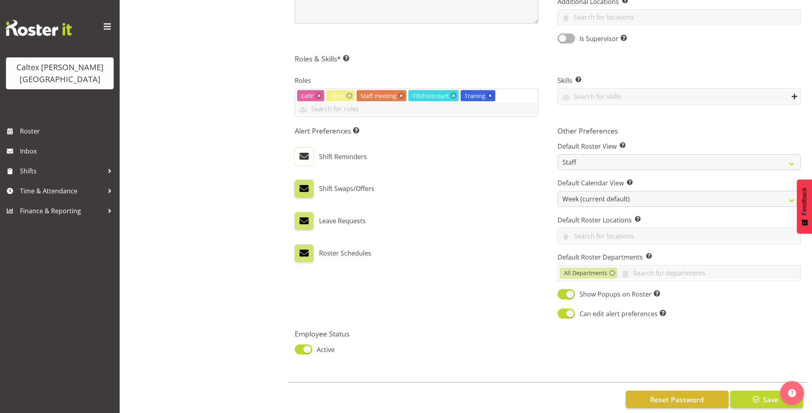
checkbox input "false"
click at [305, 213] on label at bounding box center [304, 221] width 18 height 18
click at [300, 218] on input "checkbox" at bounding box center [297, 220] width 5 height 5
checkbox input "false"
click at [307, 250] on span at bounding box center [304, 253] width 10 height 10
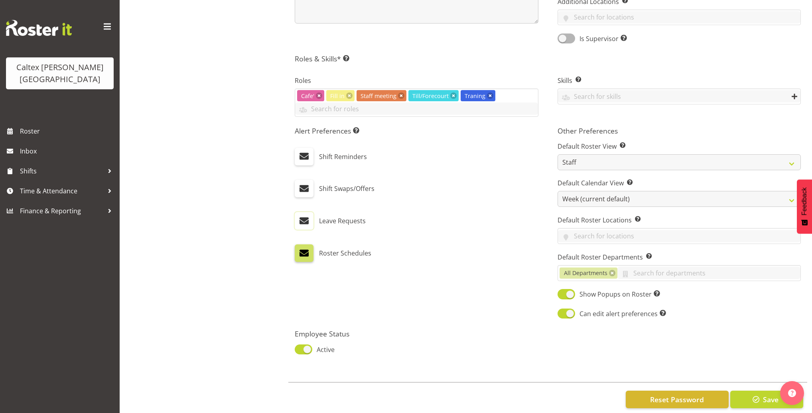
click at [300, 250] on input "checkbox" at bounding box center [297, 252] width 5 height 5
checkbox input "false"
click at [759, 402] on span "button" at bounding box center [756, 399] width 10 height 10
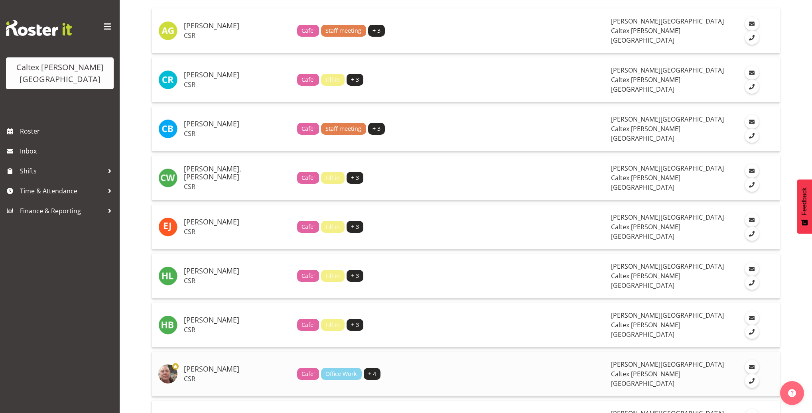
scroll to position [114, 0]
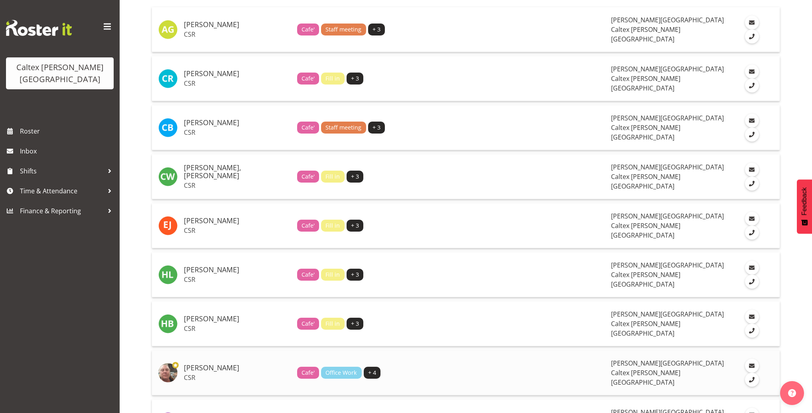
click at [200, 364] on h5 "[PERSON_NAME]" at bounding box center [237, 368] width 107 height 8
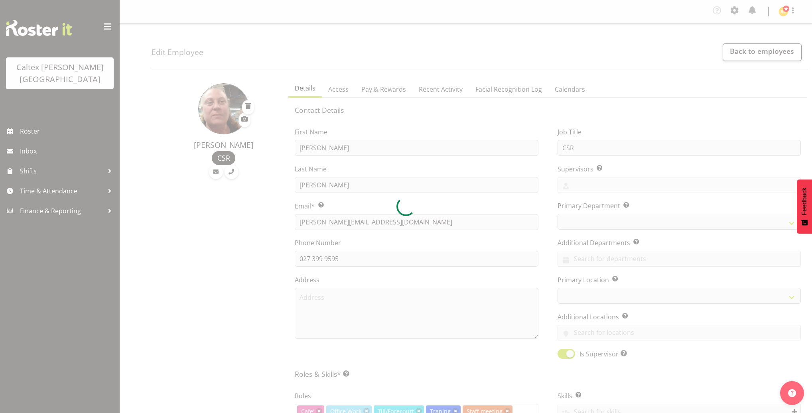
select select "TimelineWeek"
select select
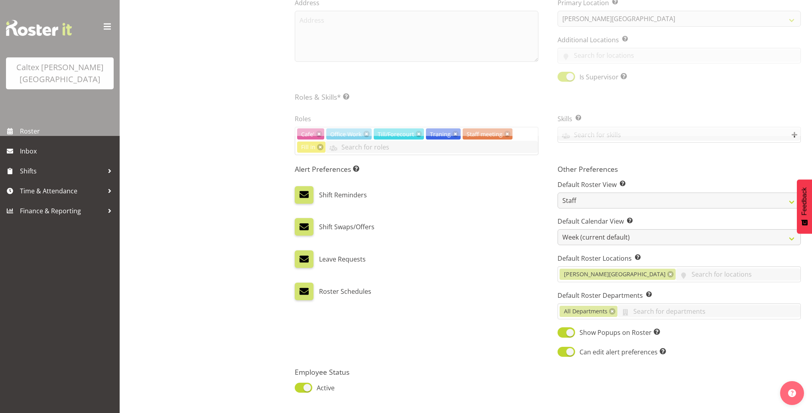
scroll to position [278, 0]
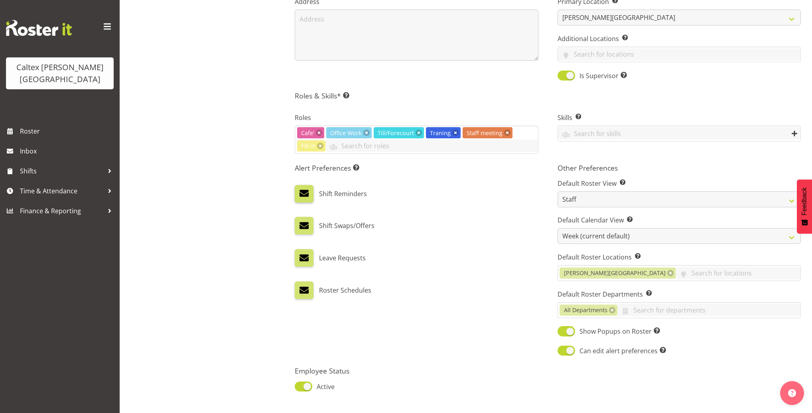
click at [301, 197] on span at bounding box center [304, 193] width 10 height 10
click at [300, 196] on input "checkbox" at bounding box center [297, 193] width 5 height 5
checkbox input "false"
click at [309, 224] on label at bounding box center [304, 226] width 18 height 18
click at [300, 224] on input "checkbox" at bounding box center [297, 225] width 5 height 5
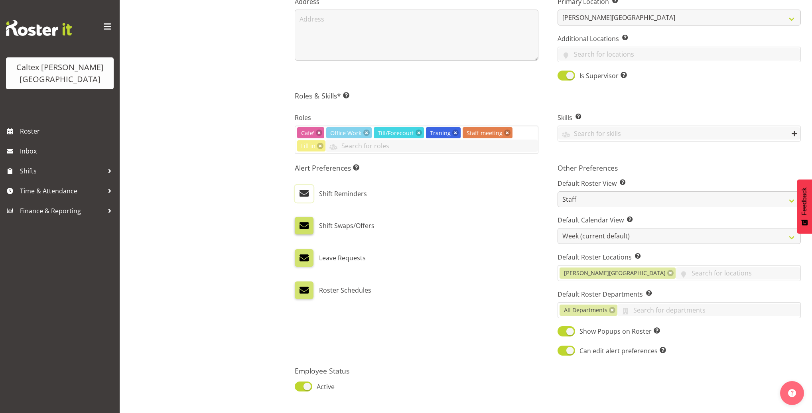
checkbox input "false"
click at [306, 253] on span at bounding box center [304, 258] width 10 height 10
click at [300, 255] on input "checkbox" at bounding box center [297, 257] width 5 height 5
checkbox input "false"
click at [308, 285] on span at bounding box center [304, 290] width 10 height 10
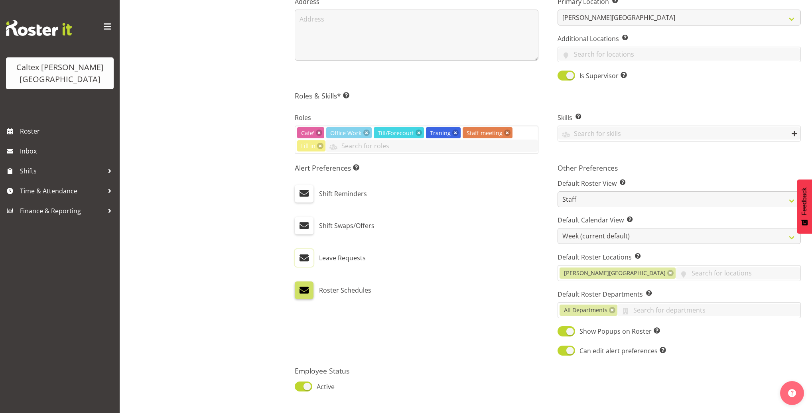
click at [300, 287] on input "checkbox" at bounding box center [297, 289] width 5 height 5
checkbox input "false"
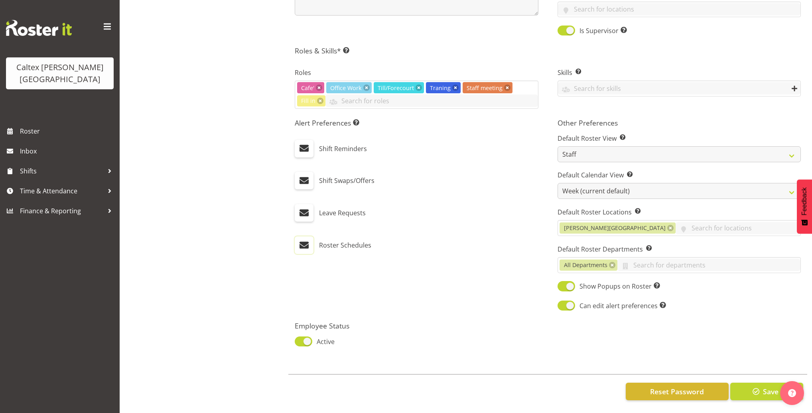
scroll to position [327, 0]
click at [748, 389] on button "Save" at bounding box center [766, 392] width 73 height 18
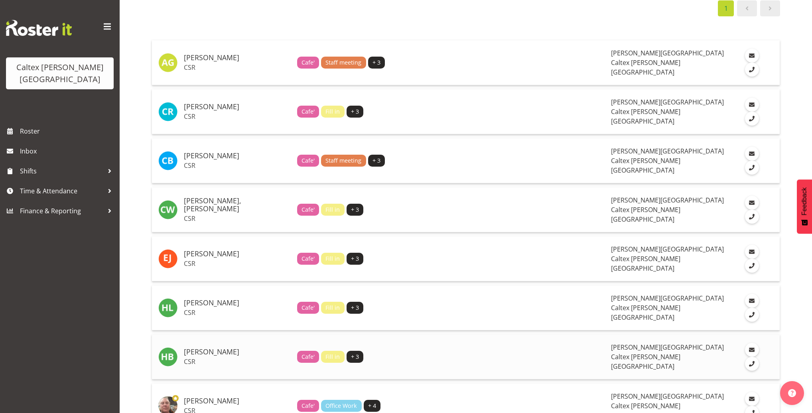
scroll to position [139, 0]
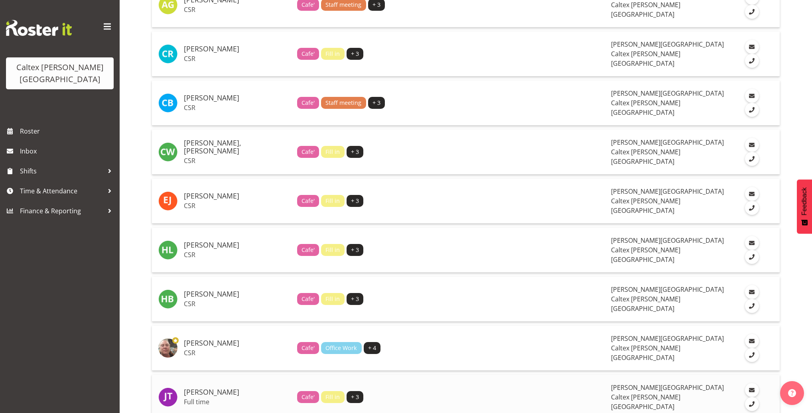
click at [201, 388] on h5 "Tredrea, John-Clywdd" at bounding box center [237, 392] width 107 height 8
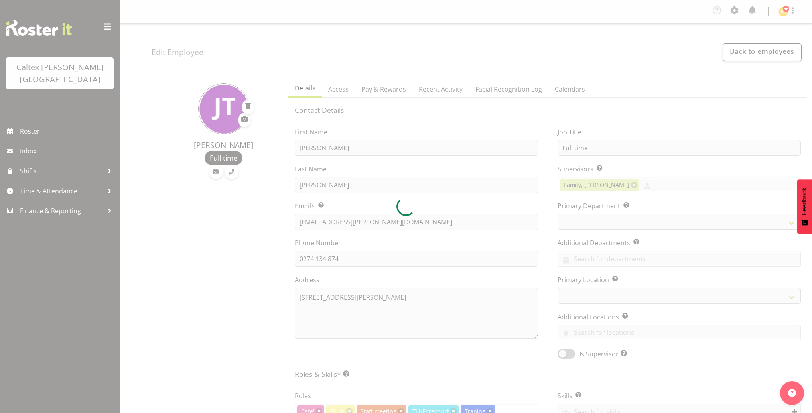
select select "TimelineWeek"
select select
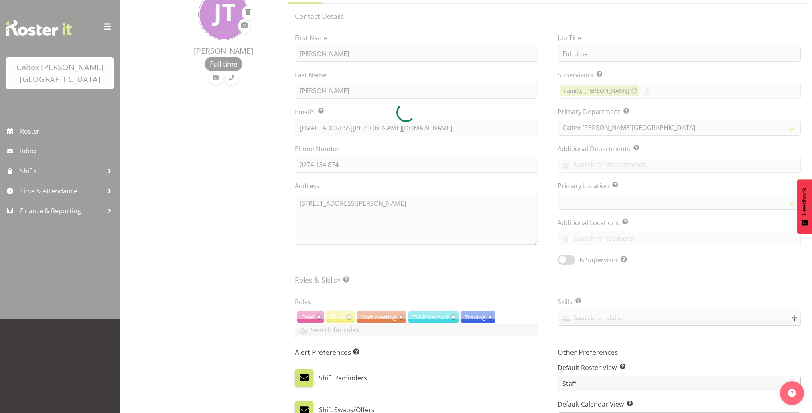
scroll to position [244, 0]
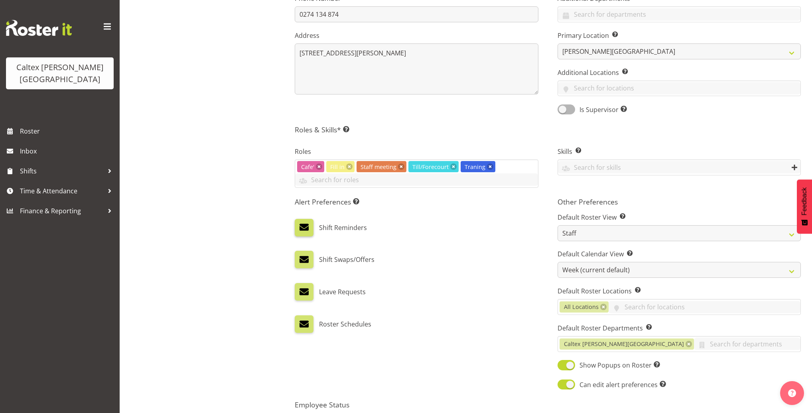
click at [300, 230] on span at bounding box center [304, 227] width 10 height 10
click at [300, 230] on input "checkbox" at bounding box center [297, 227] width 5 height 5
checkbox input "false"
click at [309, 257] on label at bounding box center [304, 260] width 18 height 18
click at [300, 257] on input "checkbox" at bounding box center [297, 259] width 5 height 5
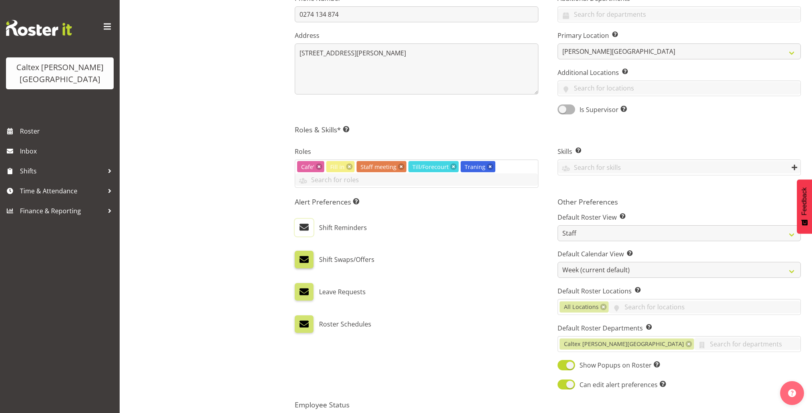
checkbox input "false"
click at [302, 297] on label at bounding box center [304, 292] width 18 height 18
click at [300, 295] on input "checkbox" at bounding box center [297, 291] width 5 height 5
checkbox input "false"
click at [305, 330] on label at bounding box center [304, 324] width 18 height 18
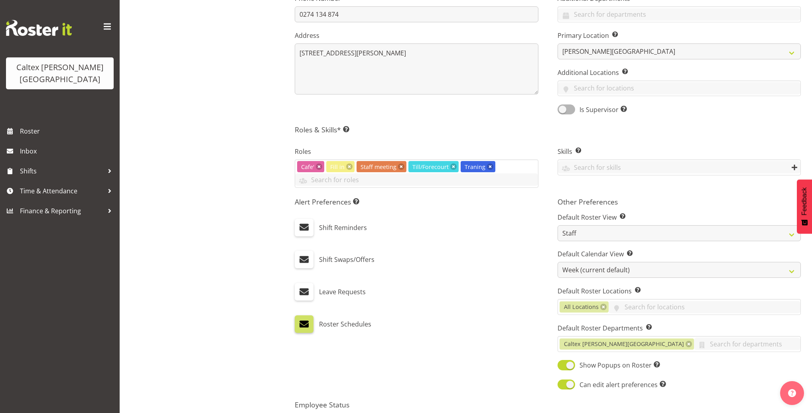
click at [300, 326] on input "checkbox" at bounding box center [297, 323] width 5 height 5
checkbox input "false"
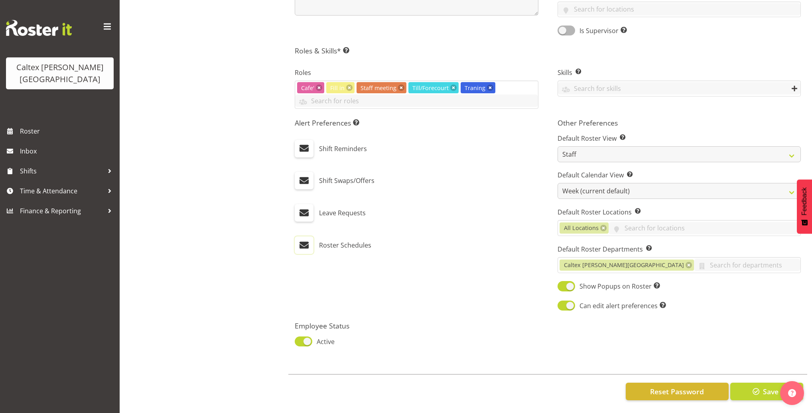
scroll to position [327, 0]
click at [749, 387] on button "Save" at bounding box center [766, 392] width 73 height 18
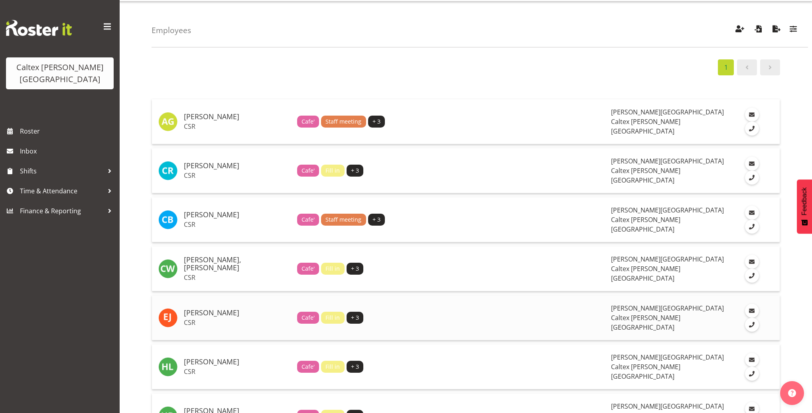
scroll to position [169, 0]
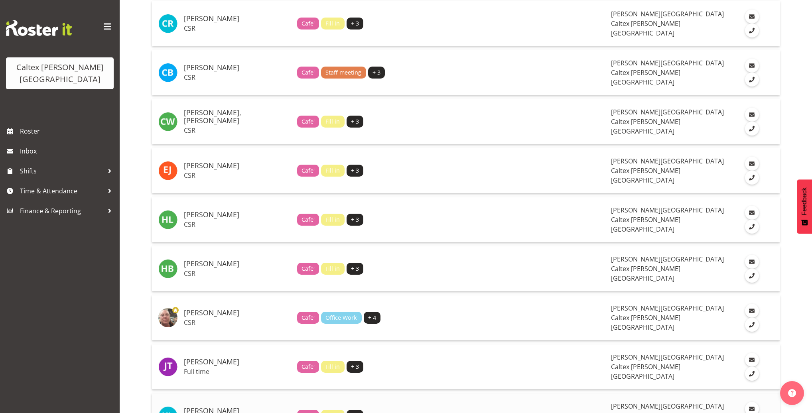
click at [205, 407] on h5 "[PERSON_NAME]" at bounding box center [237, 411] width 107 height 8
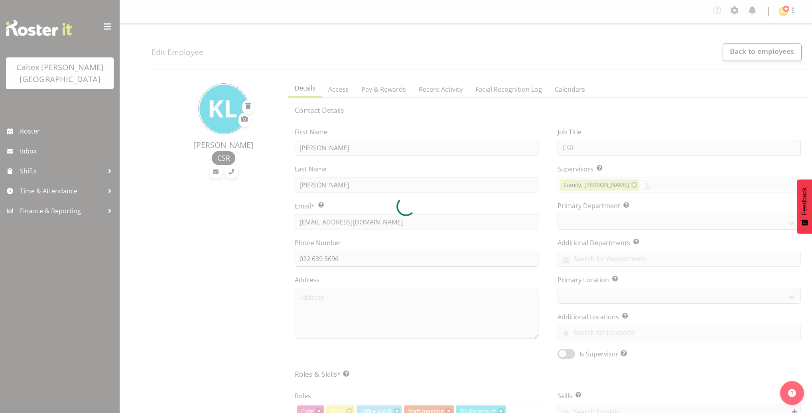
select select "TimelineWeek"
select select
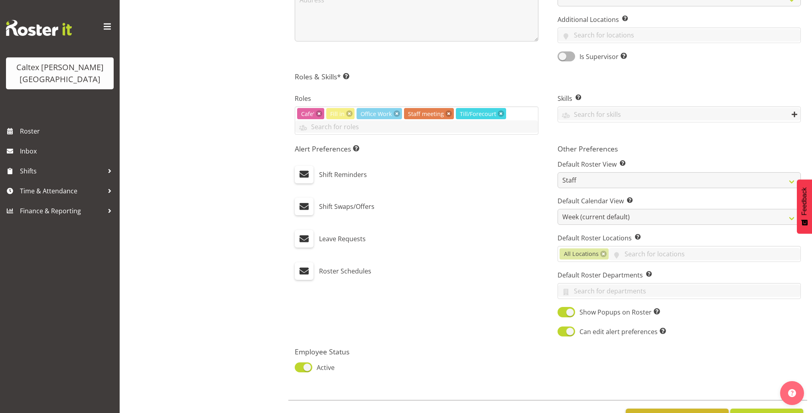
scroll to position [327, 0]
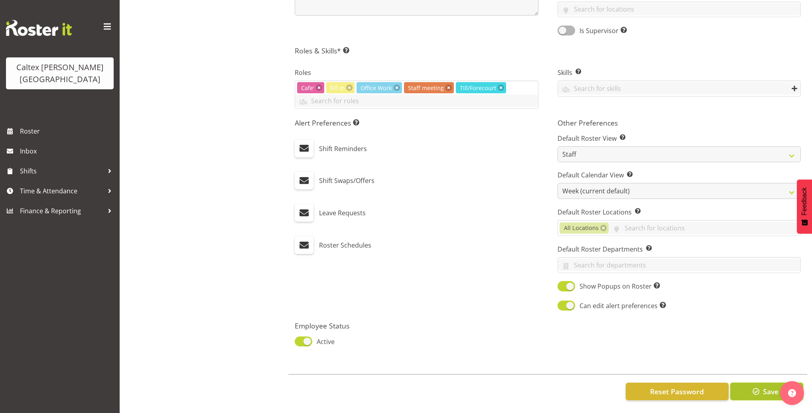
click at [759, 387] on span "button" at bounding box center [756, 391] width 10 height 10
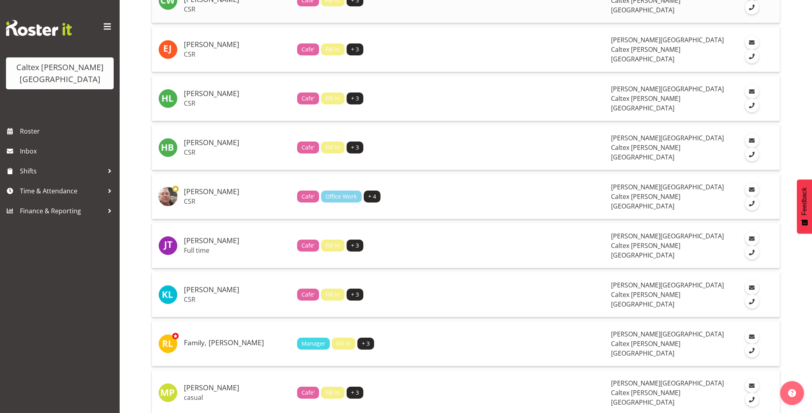
scroll to position [309, 0]
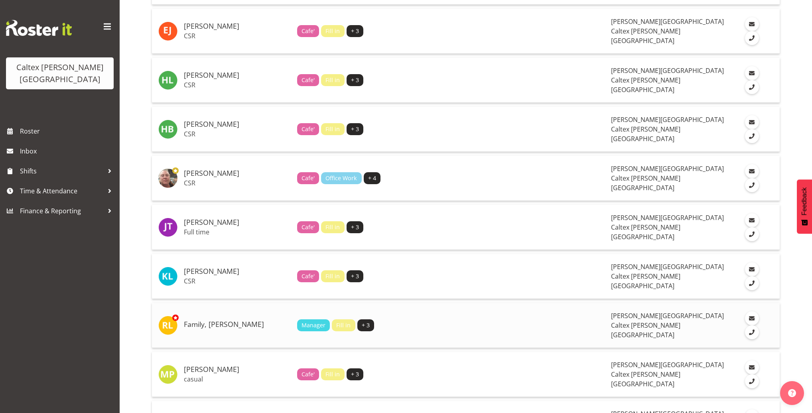
click at [213, 303] on td "Family, [PERSON_NAME]" at bounding box center [237, 325] width 113 height 45
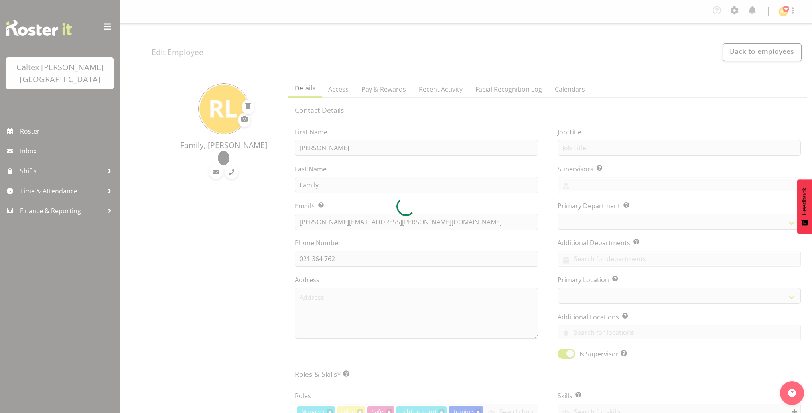
select select "TimelineWeek"
select select
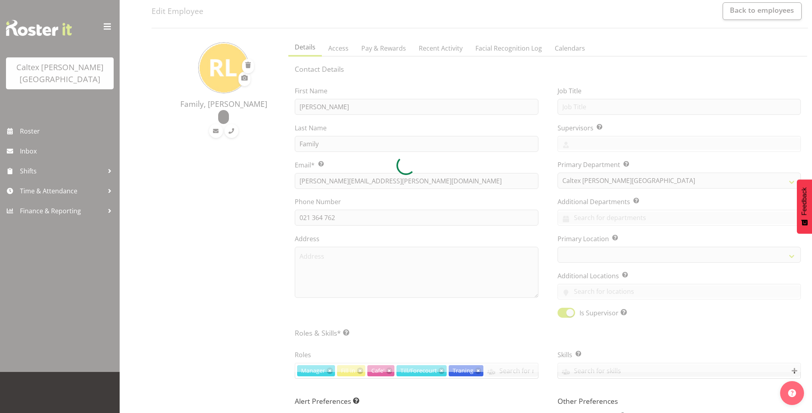
scroll to position [220, 0]
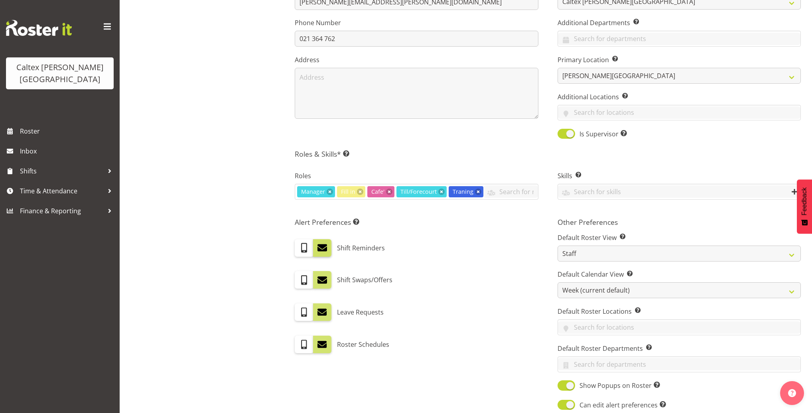
click at [328, 249] on label at bounding box center [322, 248] width 18 height 18
click at [318, 249] on input "checkbox" at bounding box center [315, 247] width 5 height 5
checkbox input "false"
click at [327, 282] on label at bounding box center [322, 280] width 18 height 18
click at [318, 282] on input "checkbox" at bounding box center [315, 279] width 5 height 5
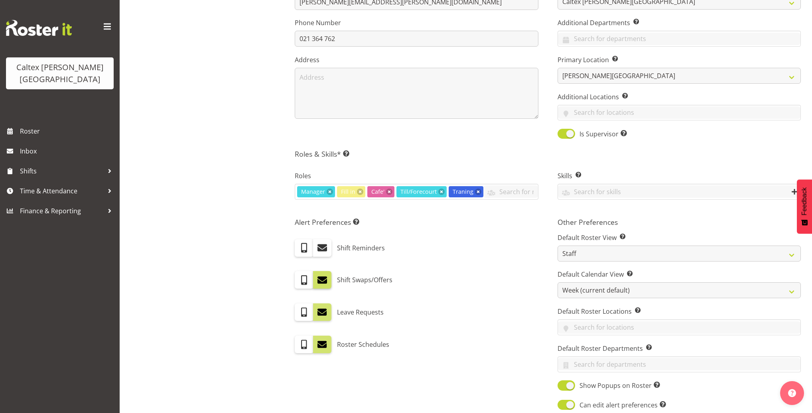
checkbox input "false"
drag, startPoint x: 322, startPoint y: 309, endPoint x: 323, endPoint y: 314, distance: 4.8
click at [323, 309] on span at bounding box center [322, 312] width 10 height 10
click at [318, 310] on input "checkbox" at bounding box center [315, 312] width 5 height 5
checkbox input "false"
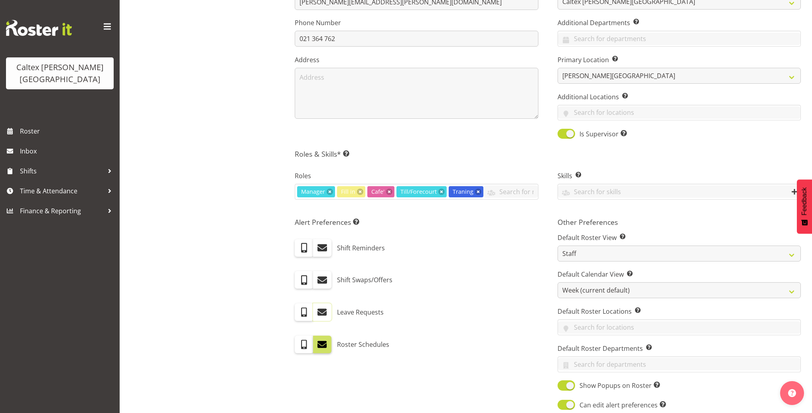
click at [323, 349] on label at bounding box center [322, 345] width 18 height 18
click at [318, 347] on input "checkbox" at bounding box center [315, 344] width 5 height 5
checkbox input "false"
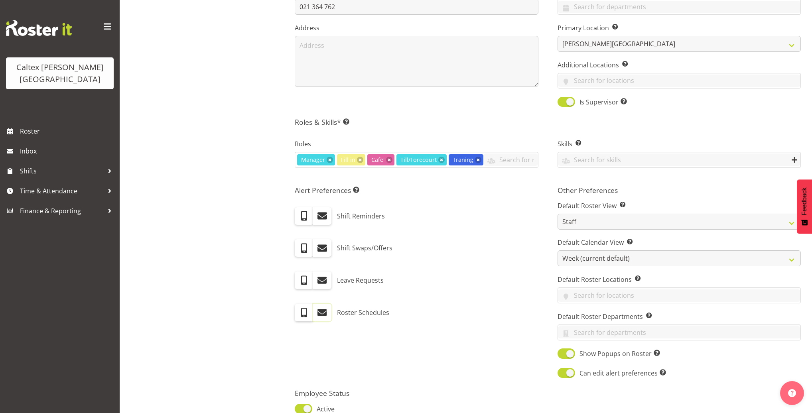
scroll to position [323, 0]
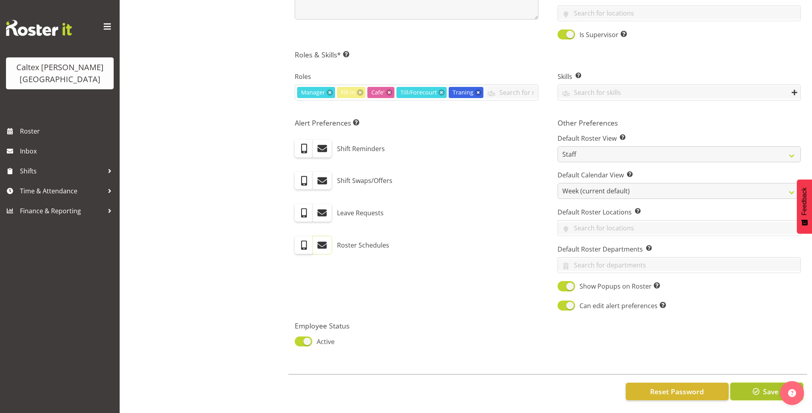
click at [755, 386] on span "button" at bounding box center [756, 391] width 10 height 10
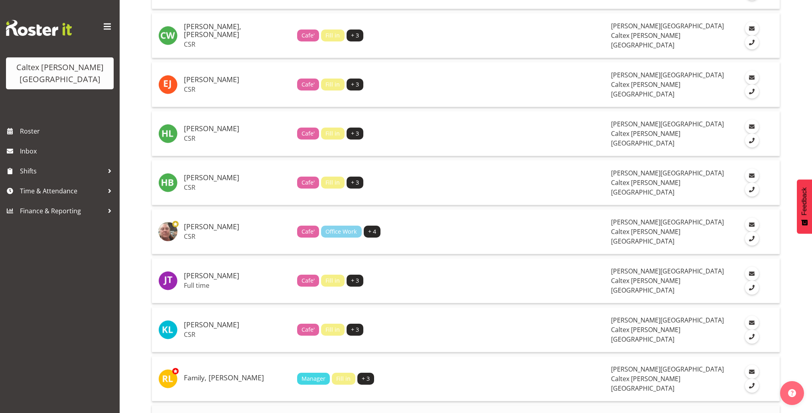
scroll to position [300, 0]
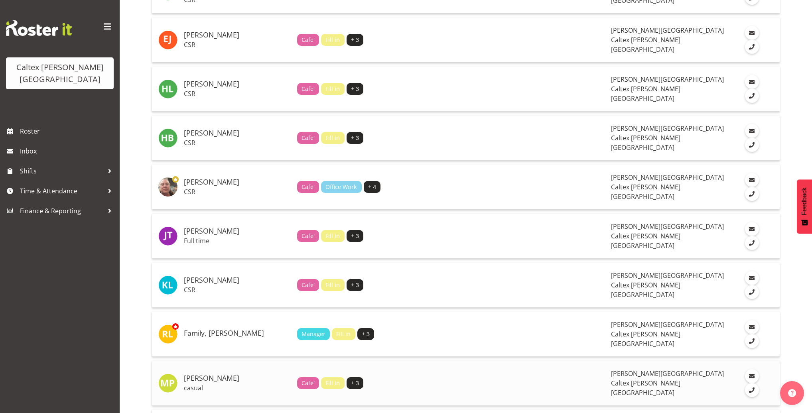
click at [211, 374] on h5 "Pikari, Maia" at bounding box center [237, 378] width 107 height 8
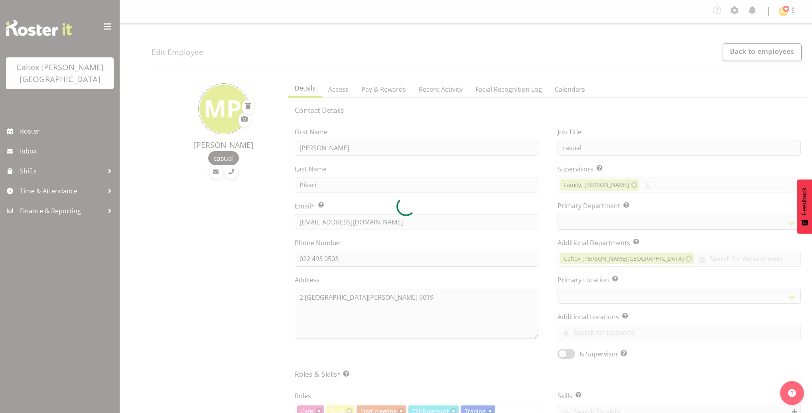
select select "TimelineWeek"
select select
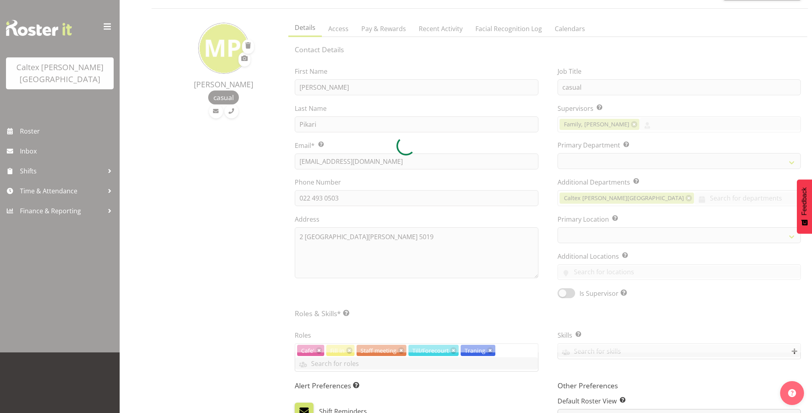
scroll to position [318, 0]
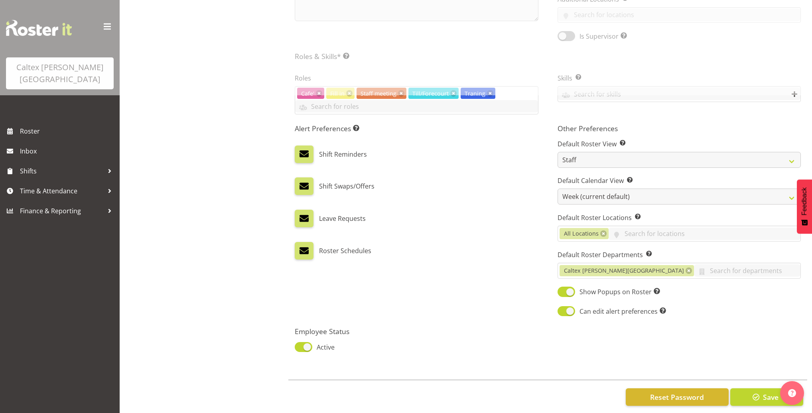
select select
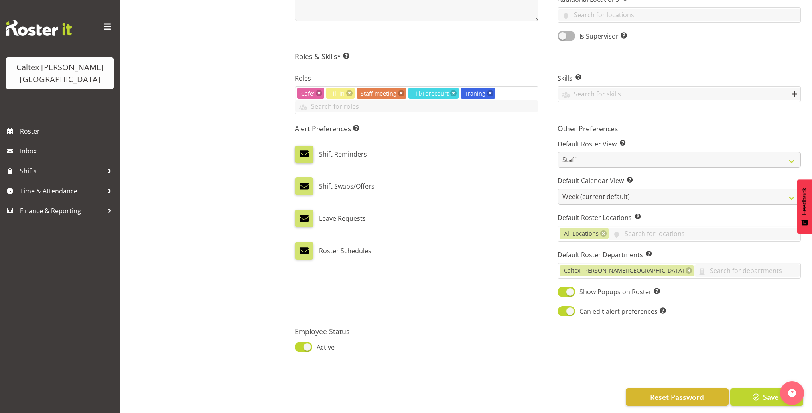
click at [309, 153] on span at bounding box center [304, 154] width 10 height 10
click at [300, 153] on input "checkbox" at bounding box center [297, 153] width 5 height 5
checkbox input "false"
click at [309, 184] on label at bounding box center [304, 186] width 18 height 18
click at [300, 184] on input "checkbox" at bounding box center [297, 186] width 5 height 5
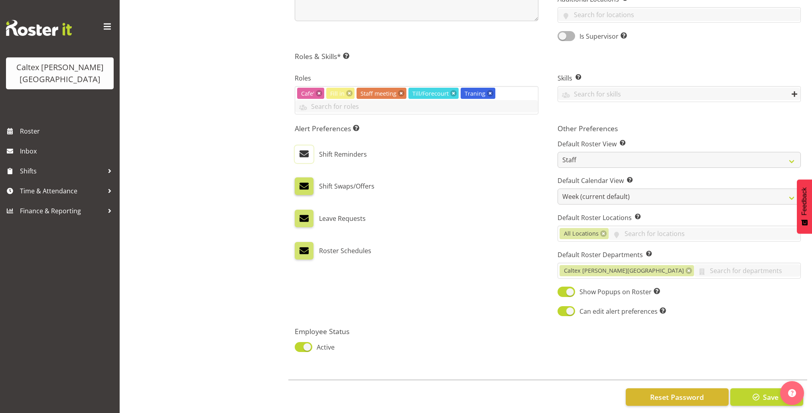
checkbox input "false"
click at [304, 224] on label at bounding box center [304, 219] width 18 height 18
click at [300, 221] on input "checkbox" at bounding box center [297, 218] width 5 height 5
checkbox input "false"
click at [307, 254] on span at bounding box center [304, 251] width 10 height 10
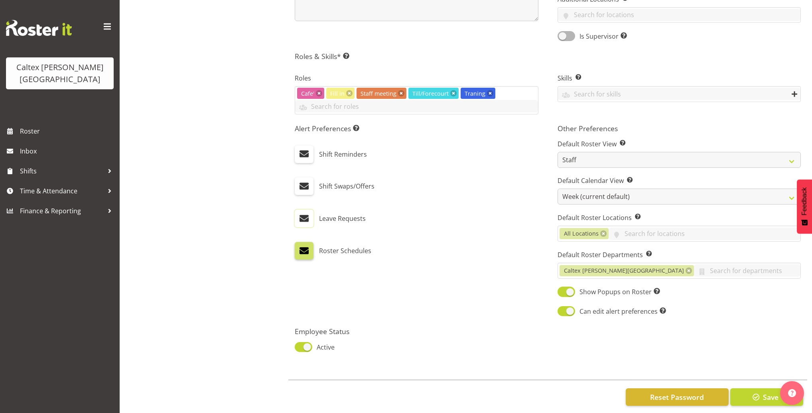
click at [300, 253] on input "checkbox" at bounding box center [297, 250] width 5 height 5
checkbox input "false"
click at [759, 405] on div "Reset Password Save" at bounding box center [547, 396] width 519 height 34
click at [756, 396] on span "button" at bounding box center [756, 397] width 10 height 10
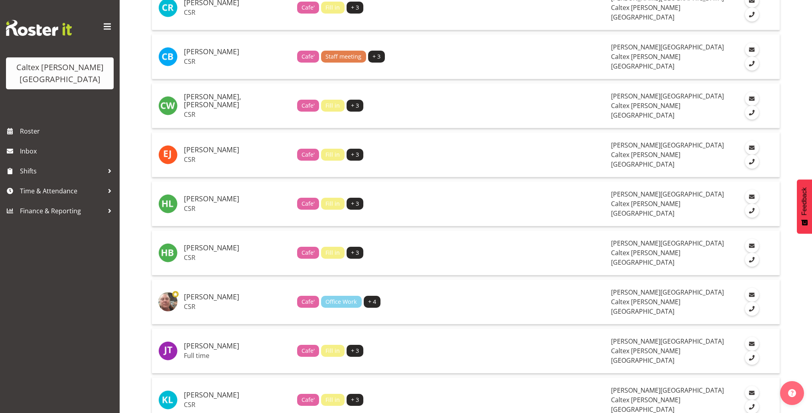
scroll to position [342, 0]
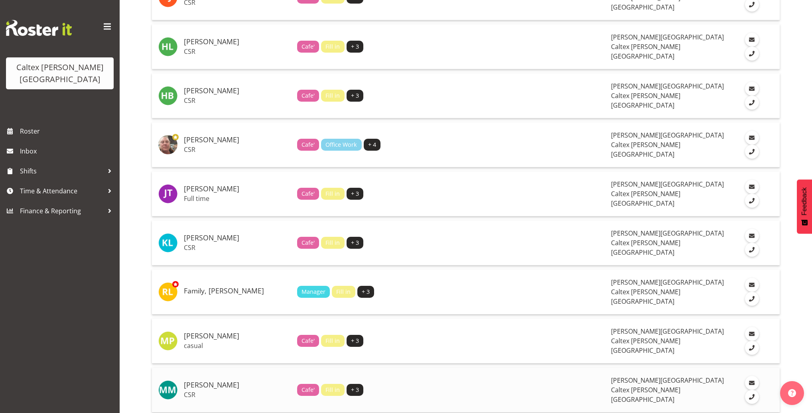
click at [192, 381] on h5 "[PERSON_NAME]" at bounding box center [237, 385] width 107 height 8
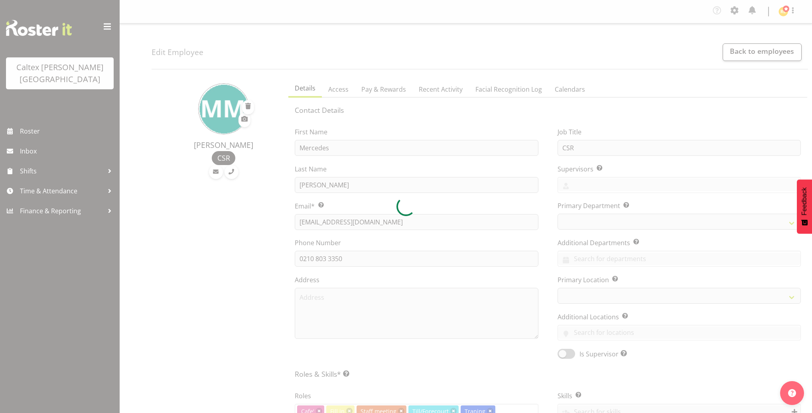
select select "TimelineWeek"
select select
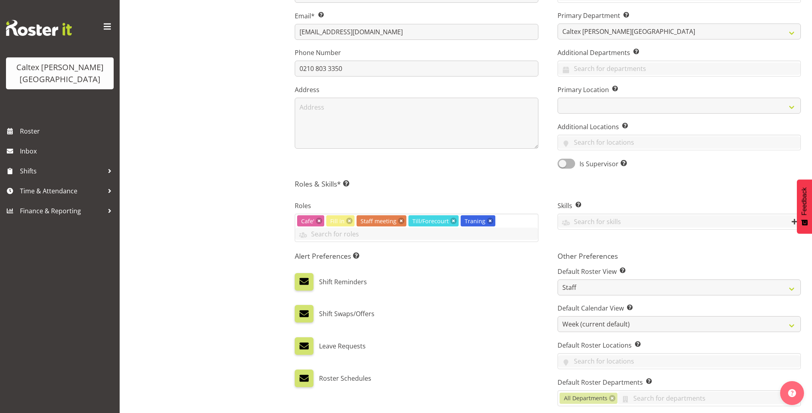
scroll to position [227, 0]
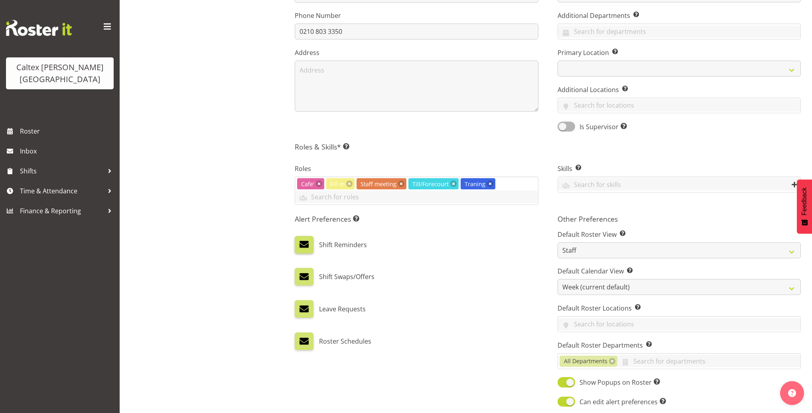
click at [309, 246] on span at bounding box center [304, 244] width 10 height 10
click at [300, 246] on input "checkbox" at bounding box center [297, 244] width 5 height 5
checkbox input "false"
click at [307, 272] on span at bounding box center [304, 276] width 10 height 10
click at [300, 274] on input "checkbox" at bounding box center [297, 276] width 5 height 5
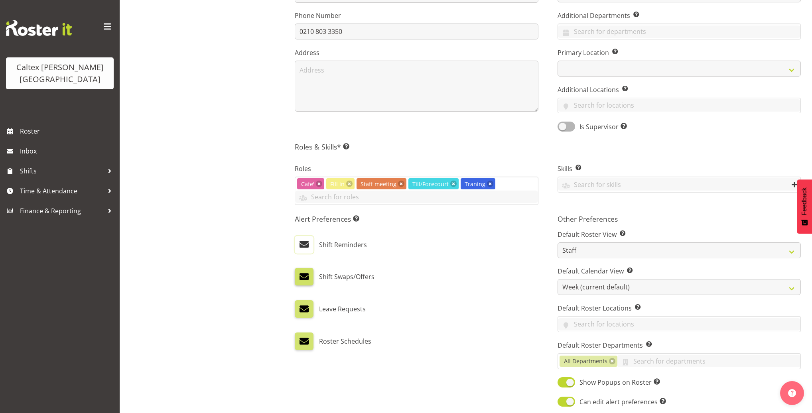
checkbox input "false"
click at [306, 314] on label at bounding box center [304, 309] width 18 height 18
click at [300, 312] on input "checkbox" at bounding box center [297, 309] width 5 height 5
checkbox input "false"
click at [309, 336] on span at bounding box center [304, 341] width 10 height 10
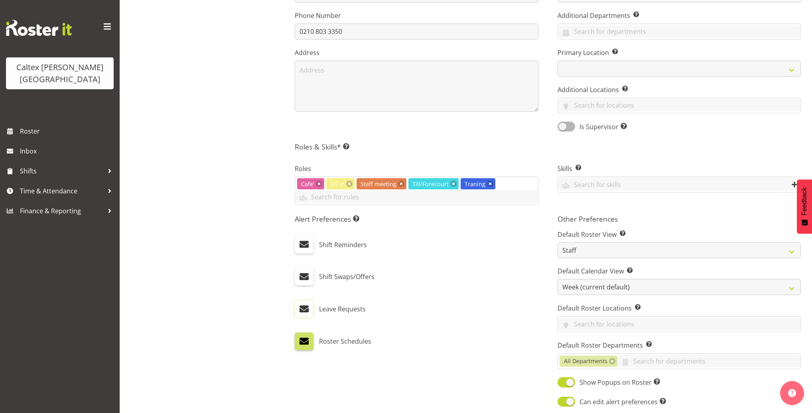
click at [300, 338] on input "checkbox" at bounding box center [297, 340] width 5 height 5
checkbox input "false"
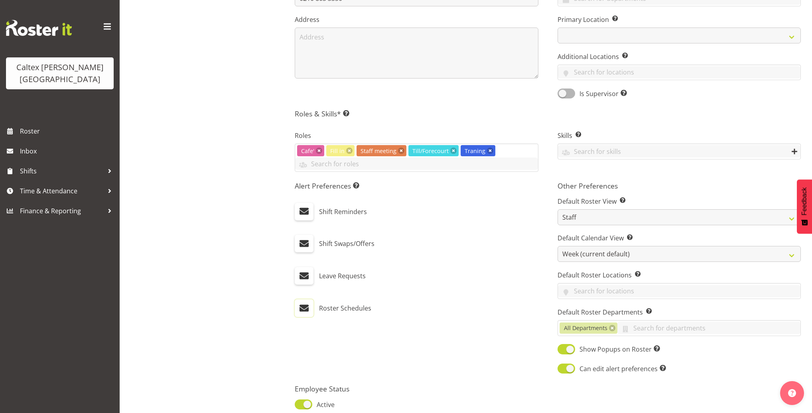
scroll to position [311, 0]
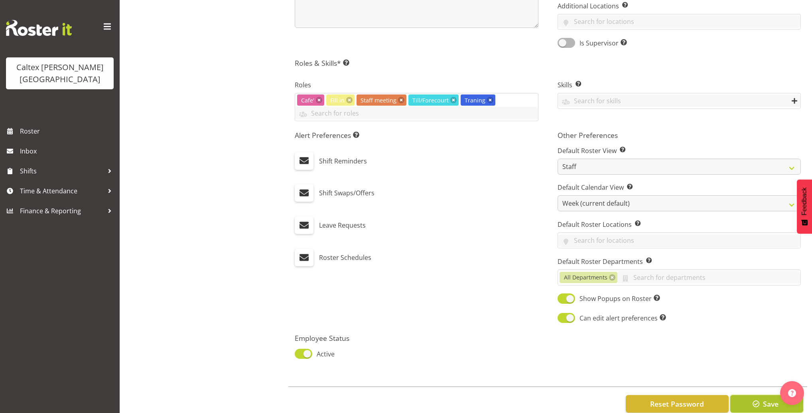
click at [769, 399] on span "Save" at bounding box center [770, 404] width 16 height 10
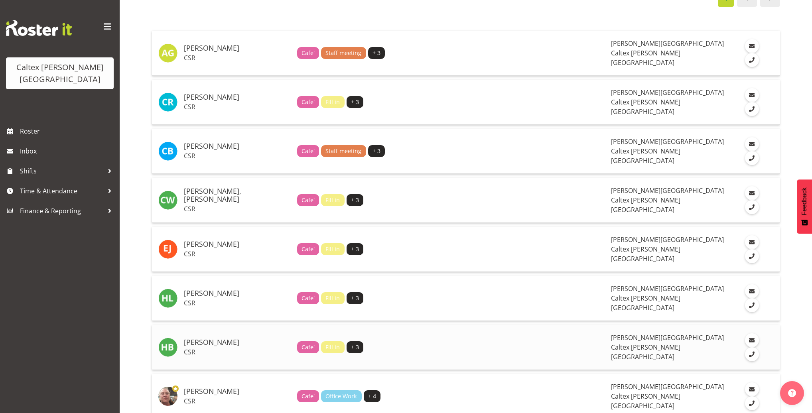
scroll to position [302, 0]
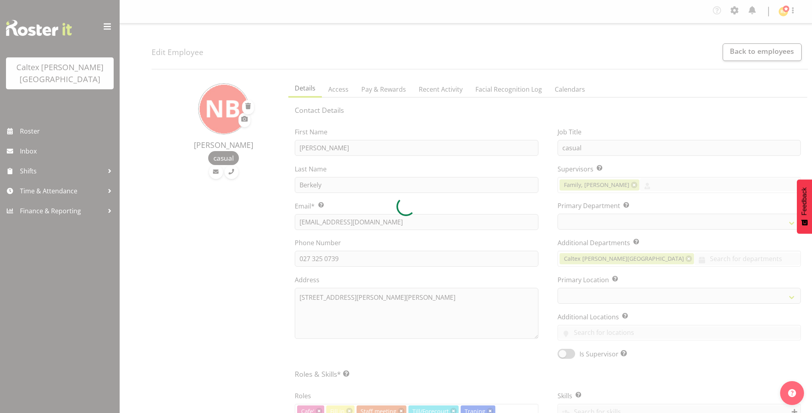
select select "TimelineWeek"
select select
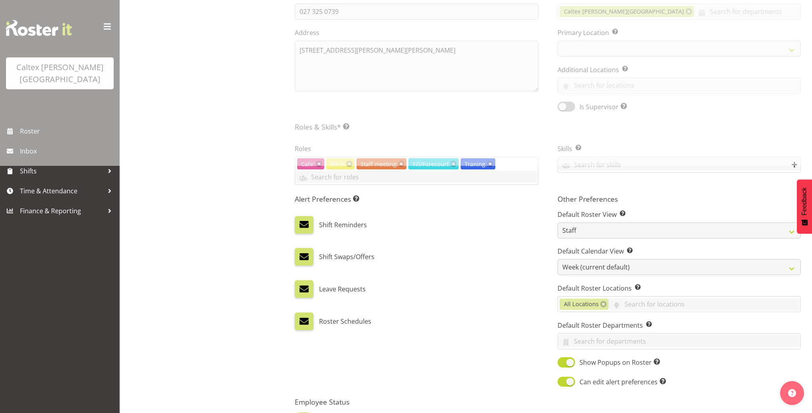
select select
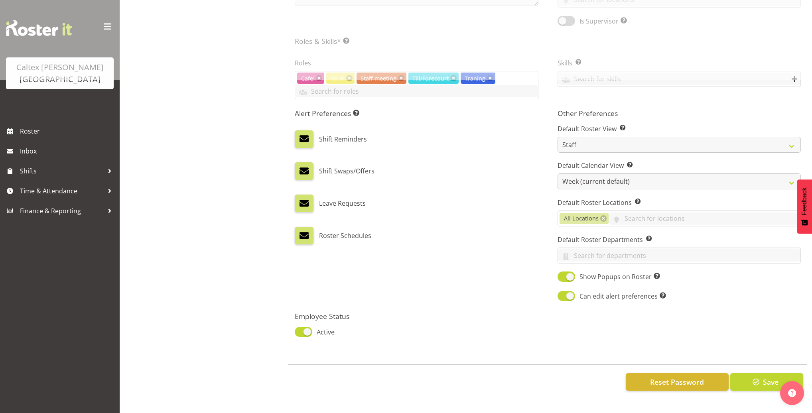
scroll to position [327, 0]
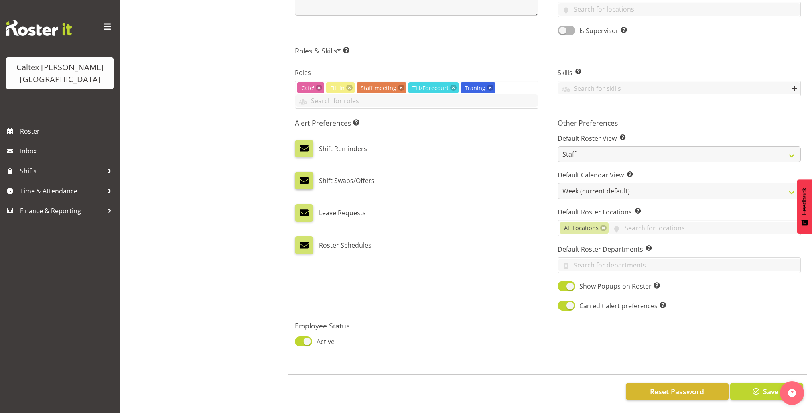
drag, startPoint x: 303, startPoint y: 141, endPoint x: 305, endPoint y: 167, distance: 26.5
click at [303, 143] on span at bounding box center [304, 148] width 10 height 10
click at [300, 146] on input "checkbox" at bounding box center [297, 148] width 5 height 5
checkbox input "false"
click at [304, 175] on span at bounding box center [304, 180] width 10 height 10
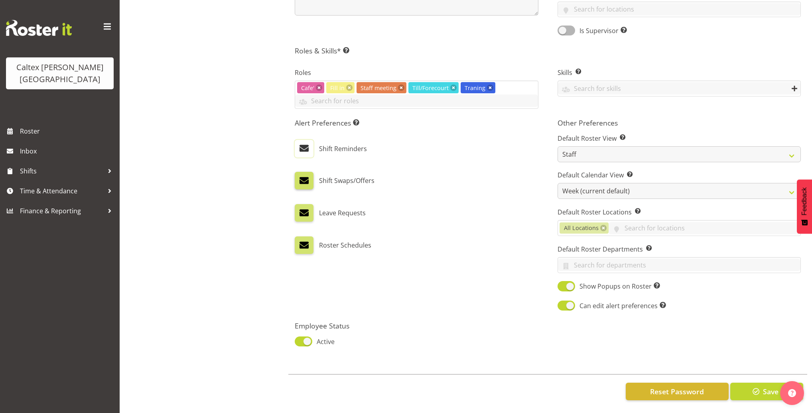
click at [300, 178] on input "checkbox" at bounding box center [297, 180] width 5 height 5
checkbox input "false"
click at [303, 213] on label at bounding box center [304, 213] width 18 height 18
click at [300, 213] on input "checkbox" at bounding box center [297, 212] width 5 height 5
checkbox input "false"
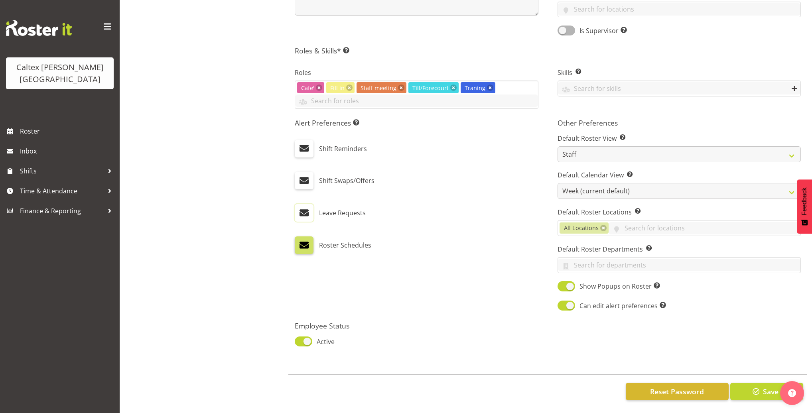
click at [304, 240] on span at bounding box center [304, 245] width 10 height 10
click at [300, 242] on input "checkbox" at bounding box center [297, 244] width 5 height 5
checkbox input "false"
click at [756, 387] on span "button" at bounding box center [756, 391] width 10 height 10
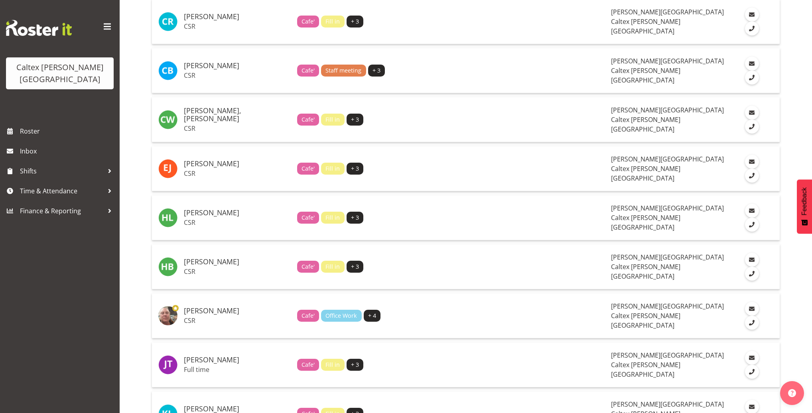
scroll to position [342, 0]
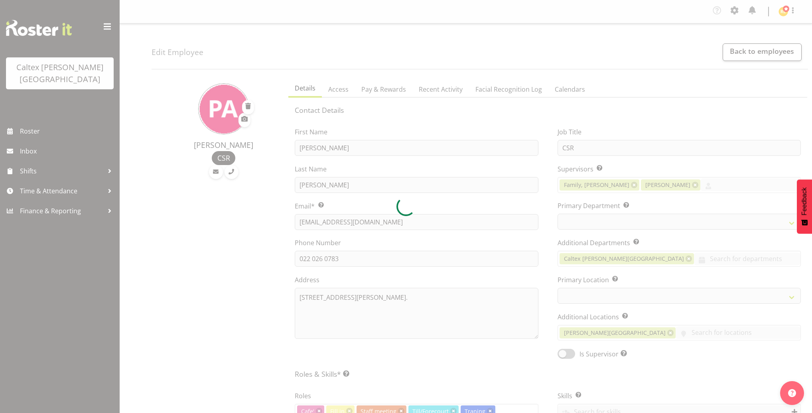
select select "TimelineWeek"
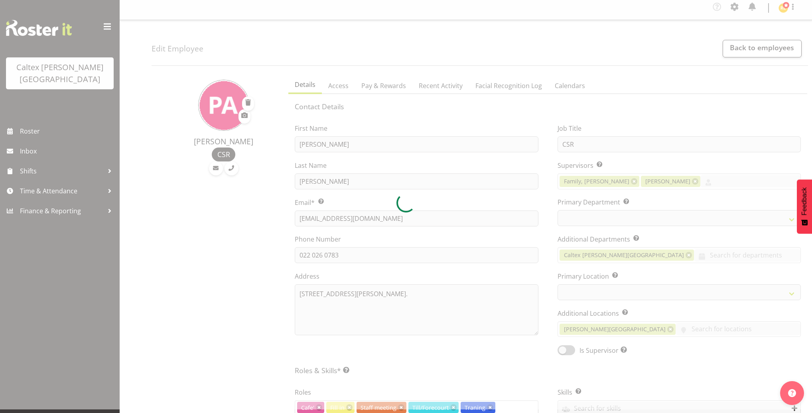
select select
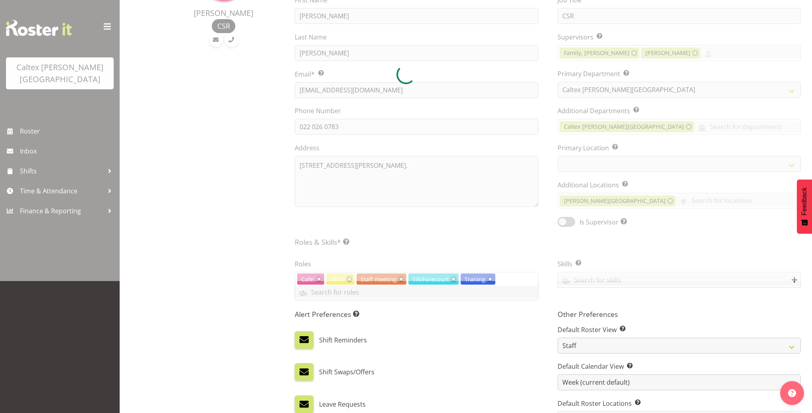
scroll to position [241, 0]
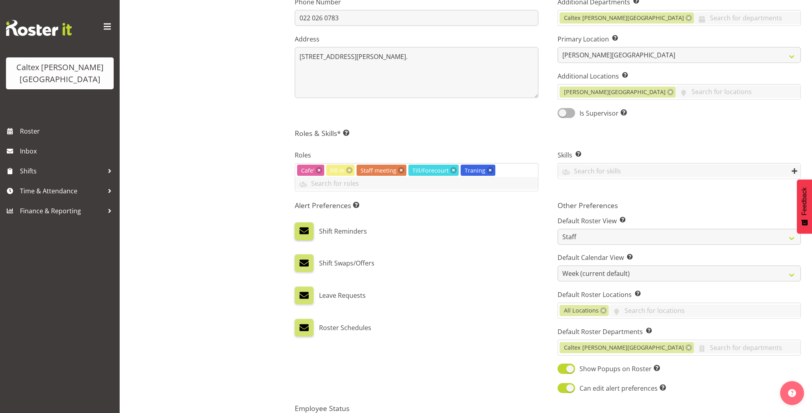
click at [307, 236] on label at bounding box center [304, 231] width 18 height 18
click at [300, 234] on input "checkbox" at bounding box center [297, 230] width 5 height 5
checkbox input "false"
click at [308, 261] on span at bounding box center [304, 263] width 10 height 10
click at [300, 261] on input "checkbox" at bounding box center [297, 263] width 5 height 5
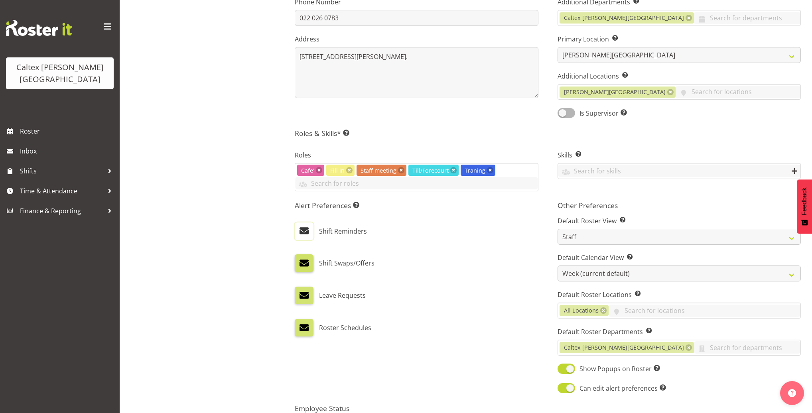
checkbox input "false"
click at [307, 297] on span at bounding box center [304, 295] width 10 height 10
click at [300, 297] on input "checkbox" at bounding box center [297, 295] width 5 height 5
checkbox input "false"
click at [310, 330] on label at bounding box center [304, 328] width 18 height 18
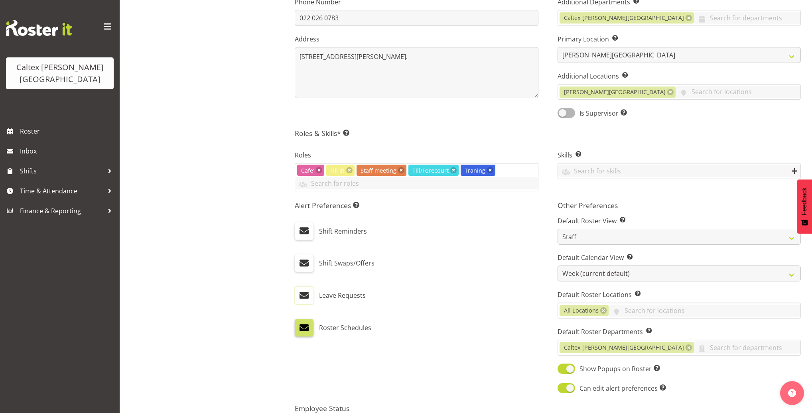
click at [300, 330] on input "checkbox" at bounding box center [297, 327] width 5 height 5
checkbox input "false"
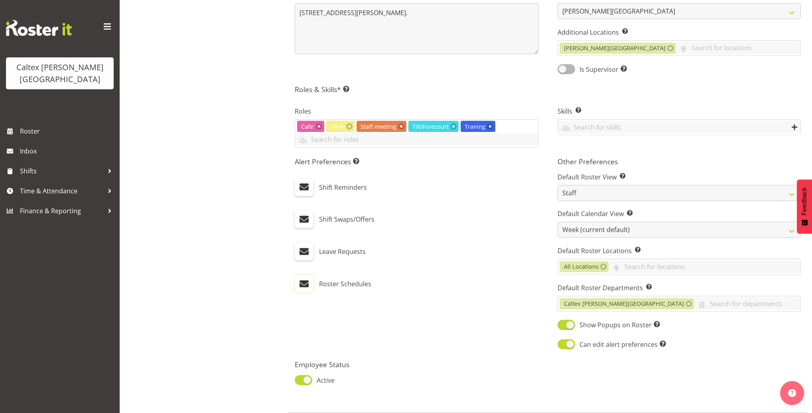
scroll to position [327, 0]
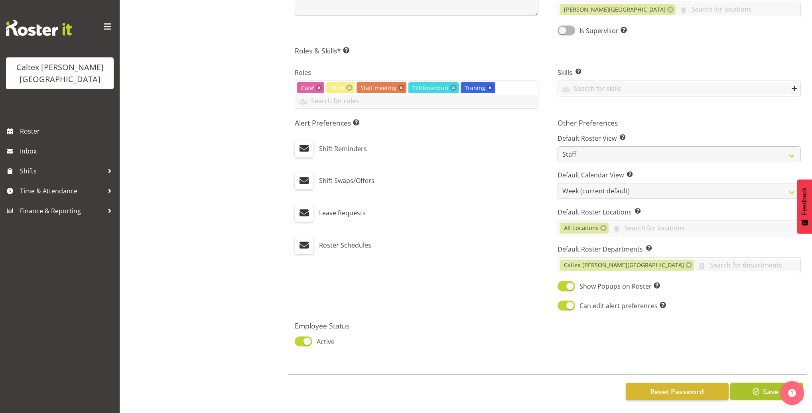
click at [759, 388] on span "button" at bounding box center [756, 391] width 10 height 10
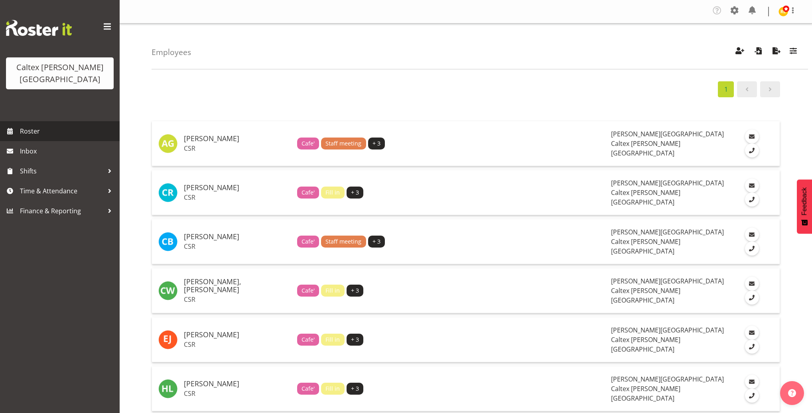
click at [35, 125] on span "Roster" at bounding box center [68, 131] width 96 height 12
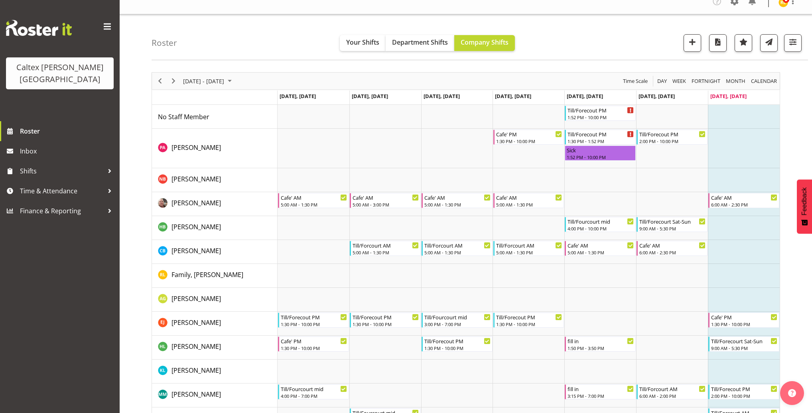
scroll to position [11, 0]
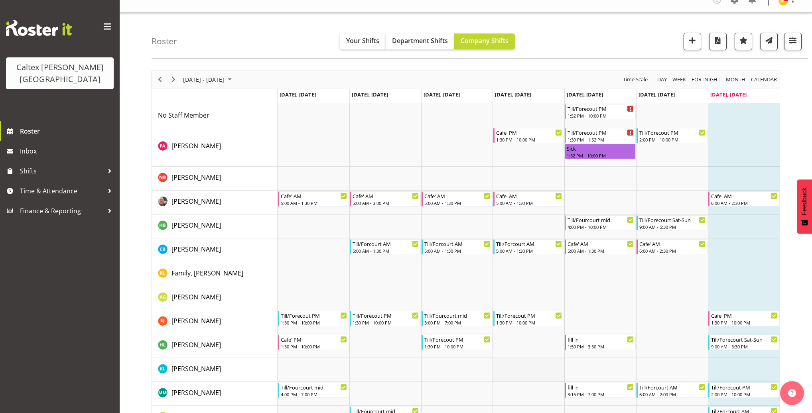
click at [542, 368] on td "Timeline Week of September 7, 2025" at bounding box center [528, 370] width 72 height 24
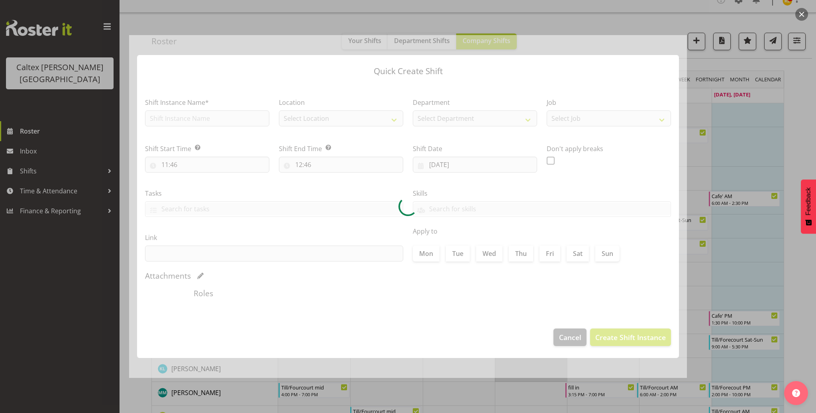
type input "[DATE]"
checkbox input "true"
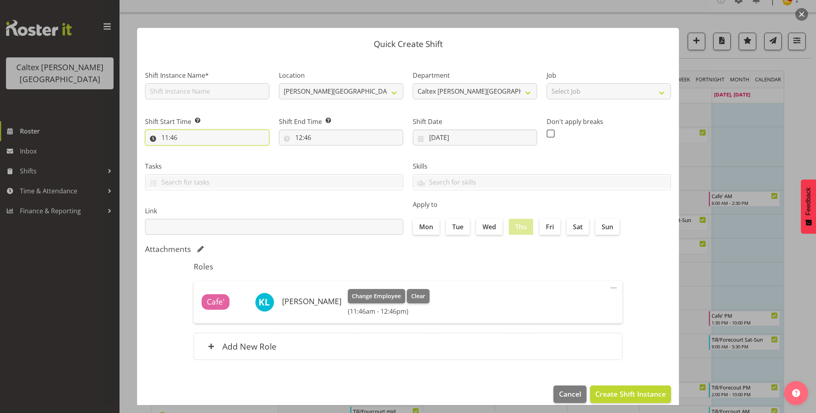
click at [179, 141] on input "11:46" at bounding box center [207, 138] width 124 height 16
click at [197, 157] on select "00 01 02 03 04 05 06 07 08 09 10 11 12 13 14 15 16 17 18 19 20 21 22 23" at bounding box center [200, 158] width 18 height 16
select select "12"
click at [191, 150] on select "00 01 02 03 04 05 06 07 08 09 10 11 12 13 14 15 16 17 18 19 20 21 22 23" at bounding box center [200, 158] width 18 height 16
type input "12:46"
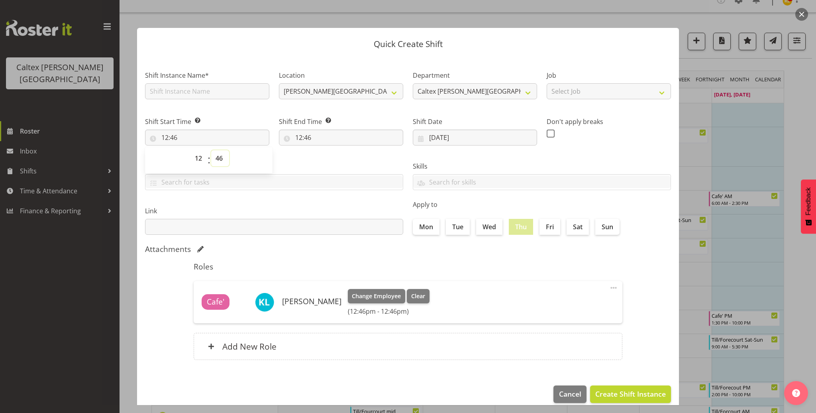
click at [220, 161] on select "00 01 02 03 04 05 06 07 08 09 10 11 12 13 14 15 16 17 18 19 20 21 22 23 24 25 2…" at bounding box center [220, 158] width 18 height 16
select select "0"
click at [211, 150] on select "00 01 02 03 04 05 06 07 08 09 10 11 12 13 14 15 16 17 18 19 20 21 22 23 24 25 2…" at bounding box center [220, 158] width 18 height 16
type input "12:00"
click at [304, 138] on input "12:46" at bounding box center [341, 138] width 124 height 16
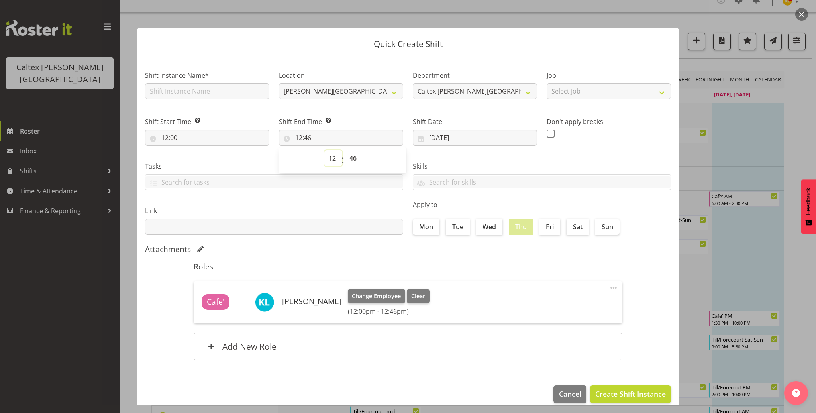
click at [334, 163] on select "00 01 02 03 04 05 06 07 08 09 10 11 12 13 14 15 16 17 18 19 20 21 22 23" at bounding box center [333, 158] width 18 height 16
select select "21"
click at [324, 150] on select "00 01 02 03 04 05 06 07 08 09 10 11 12 13 14 15 16 17 18 19 20 21 22 23" at bounding box center [333, 158] width 18 height 16
type input "21:46"
click at [354, 159] on select "00 01 02 03 04 05 06 07 08 09 10 11 12 13 14 15 16 17 18 19 20 21 22 23 24 25 2…" at bounding box center [354, 158] width 18 height 16
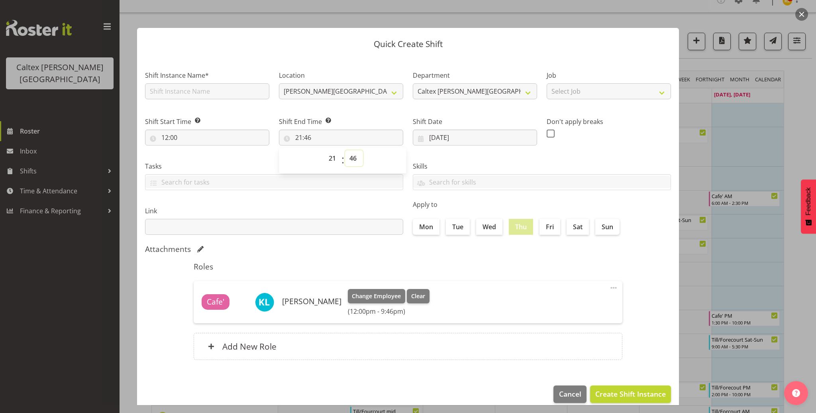
select select "0"
click at [345, 150] on select "00 01 02 03 04 05 06 07 08 09 10 11 12 13 14 15 16 17 18 19 20 21 22 23 24 25 2…" at bounding box center [354, 158] width 18 height 16
type input "21:00"
click at [454, 155] on div "Skills" at bounding box center [542, 172] width 268 height 45
click at [560, 92] on select "Select Job traning" at bounding box center [609, 91] width 124 height 16
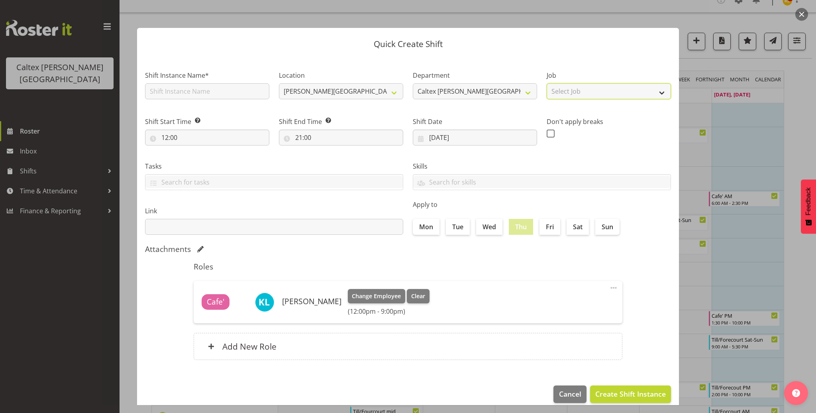
select select "10193"
click at [547, 83] on select "Select Job traning" at bounding box center [609, 91] width 124 height 16
click at [257, 93] on input "text" at bounding box center [207, 91] width 124 height 16
type input "Fill in"
click at [612, 288] on span at bounding box center [614, 288] width 10 height 10
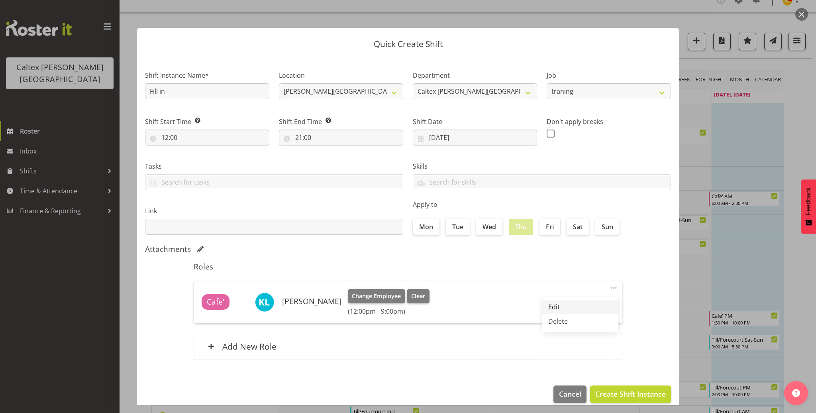
click at [550, 306] on link "Edit" at bounding box center [580, 307] width 77 height 14
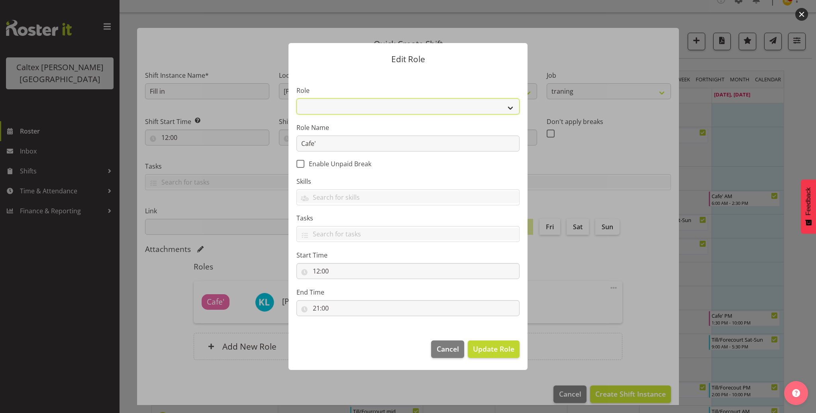
click at [356, 104] on select "Cafe' Fill in Office Work Staff meeting Till/Forecourt Traning" at bounding box center [408, 106] width 223 height 16
select select "1420"
click at [297, 98] on select "Cafe' Fill in Office Work Staff meeting Till/Forecourt Traning" at bounding box center [408, 106] width 223 height 16
click at [505, 351] on span "Update Role" at bounding box center [493, 349] width 41 height 10
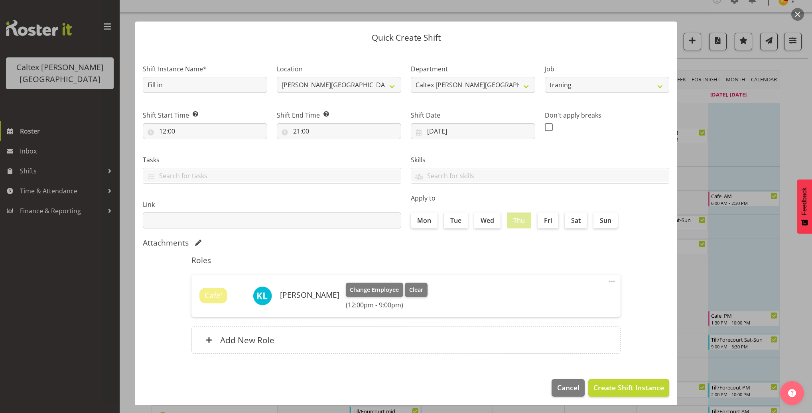
scroll to position [10, 0]
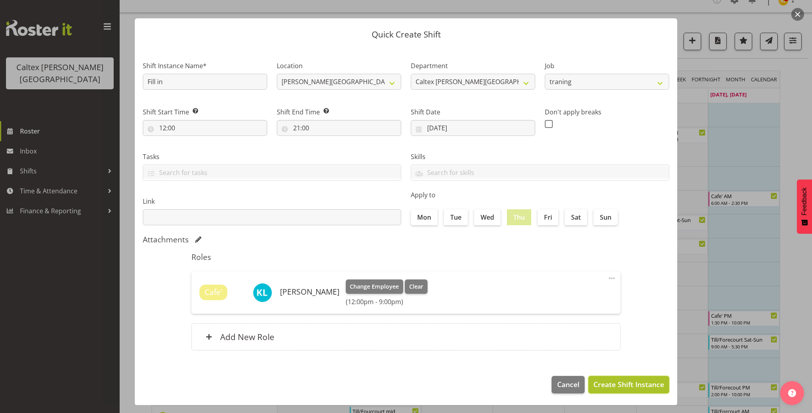
click at [633, 387] on span "Create Shift Instance" at bounding box center [628, 384] width 71 height 10
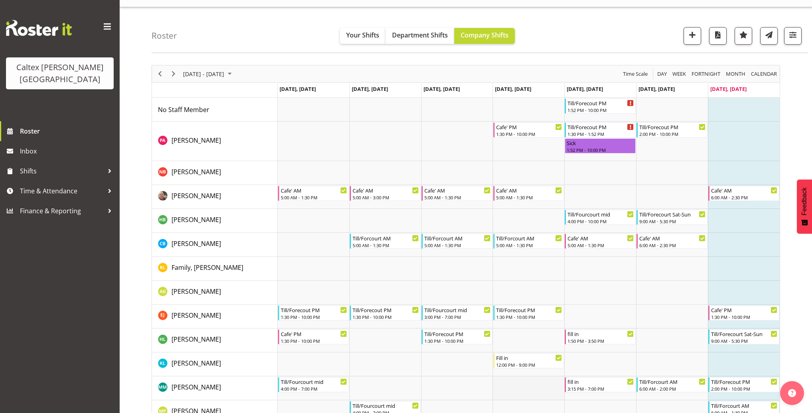
scroll to position [0, 0]
